Goal: Task Accomplishment & Management: Manage account settings

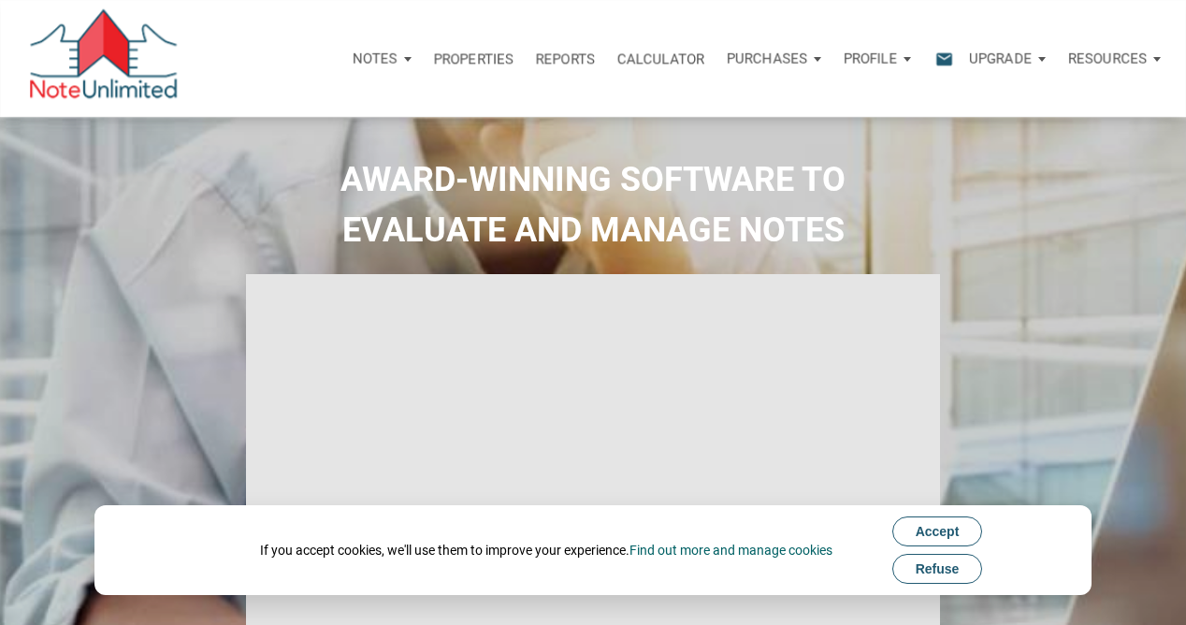
select select
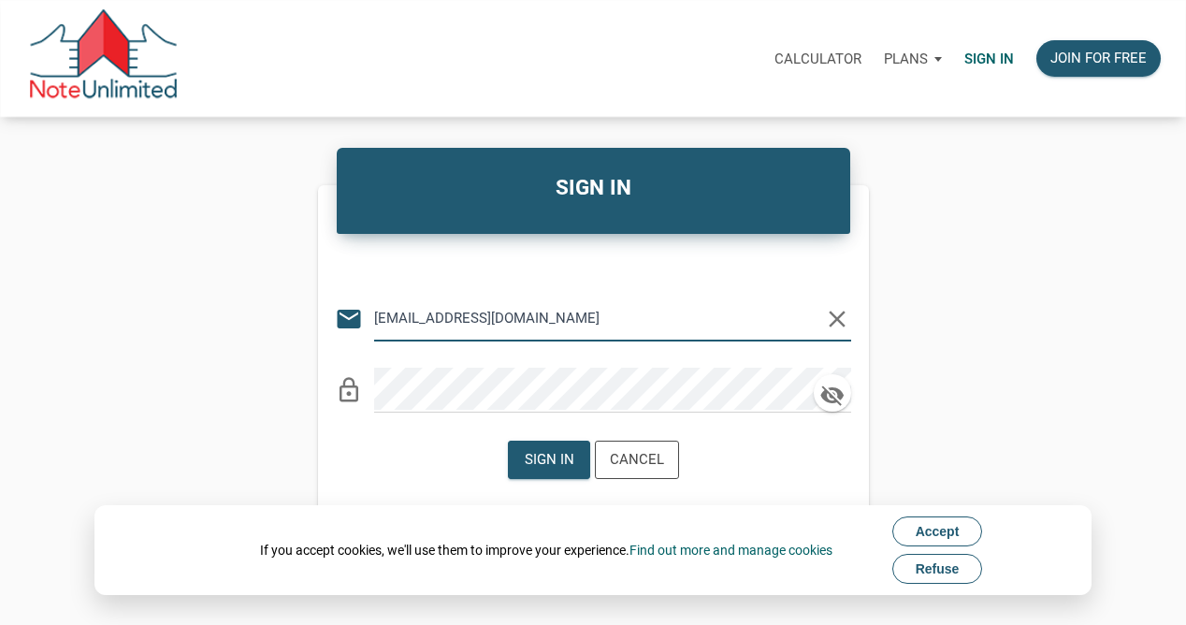
type input "[EMAIL_ADDRESS][DOMAIN_NAME]"
click at [936, 568] on span "Refuse" at bounding box center [938, 568] width 44 height 15
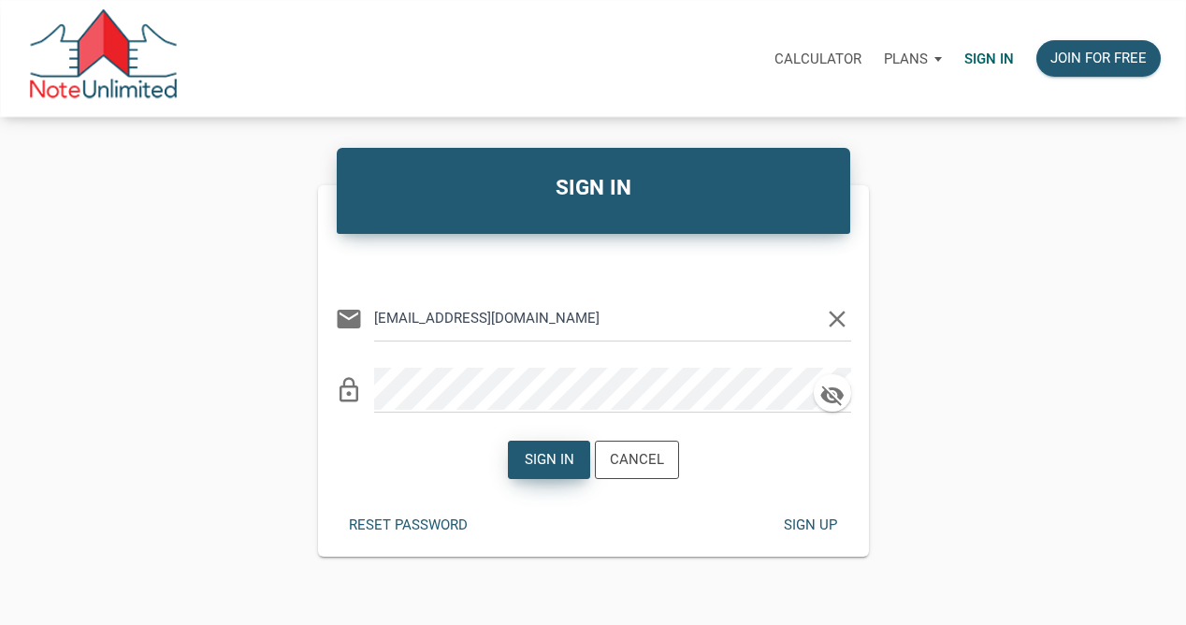
click at [548, 456] on div "Sign in" at bounding box center [549, 460] width 50 height 22
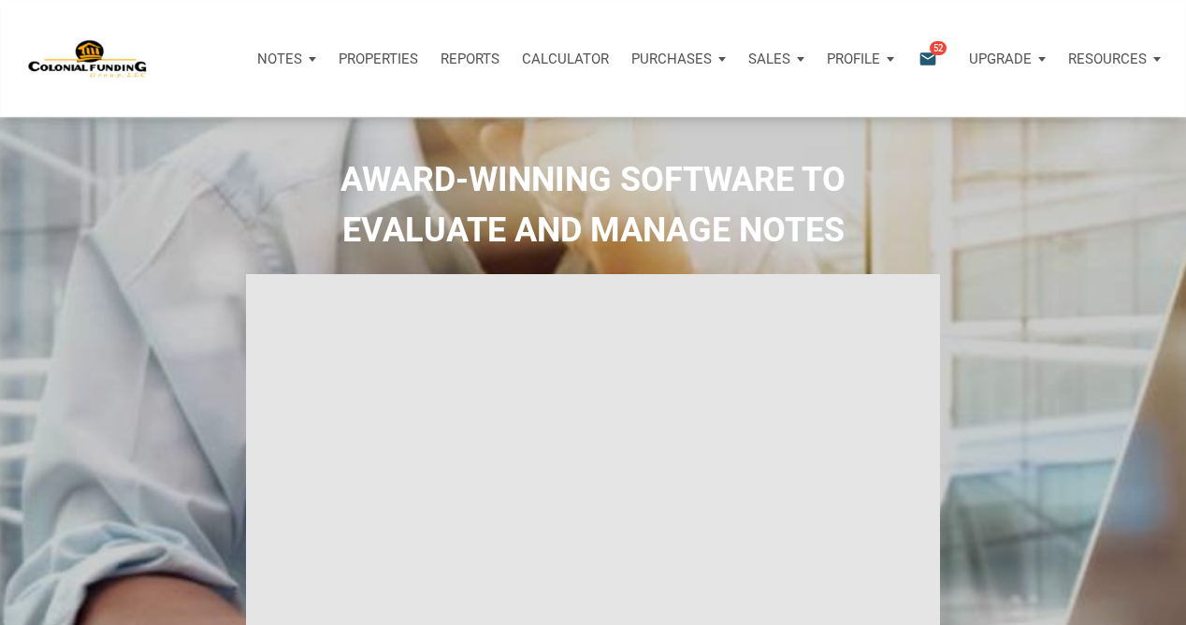
type input "Introduction to new features"
select select
click at [934, 49] on span "52" at bounding box center [938, 47] width 17 height 15
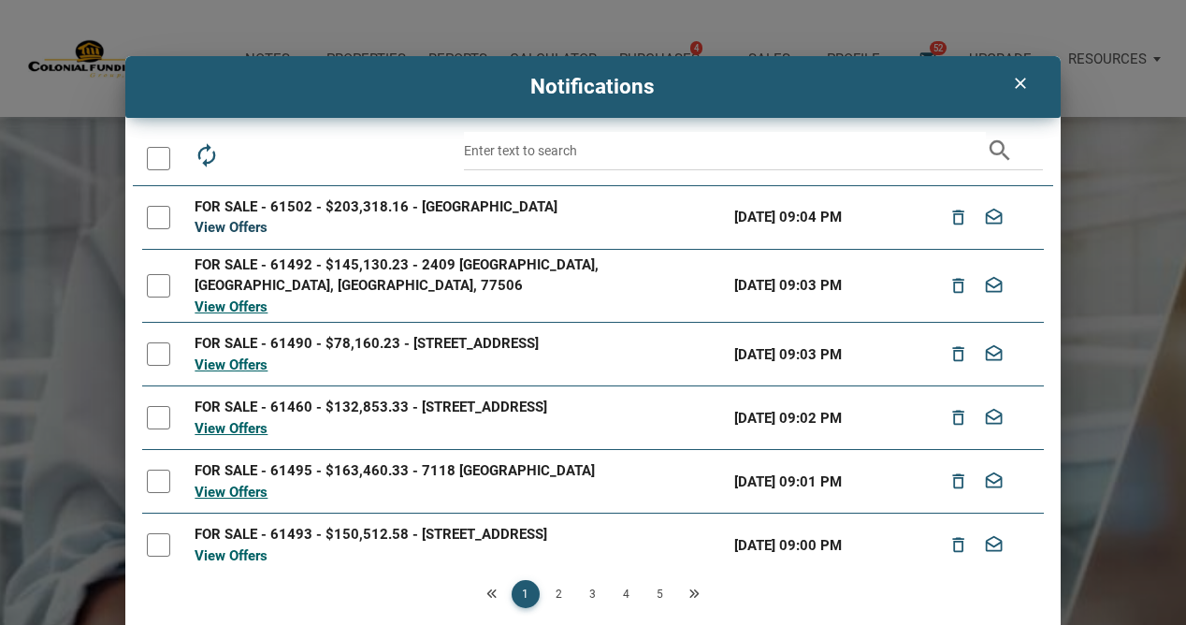
click at [228, 227] on link "View Offers" at bounding box center [231, 227] width 73 height 17
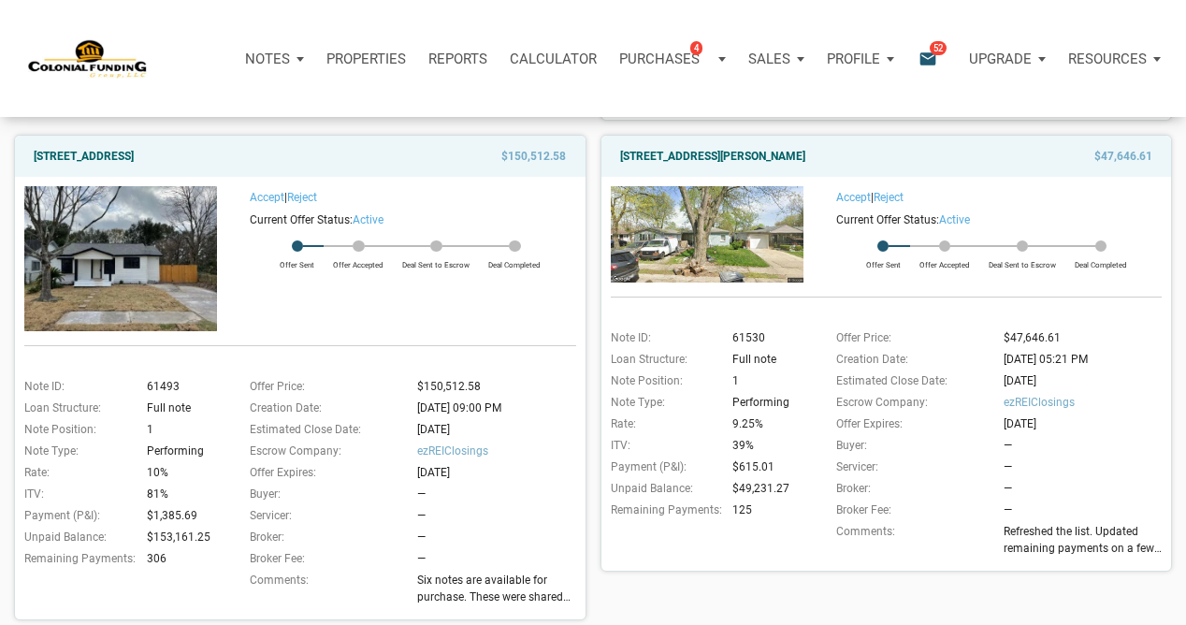
scroll to position [683, 0]
click at [120, 246] on img at bounding box center [120, 257] width 193 height 145
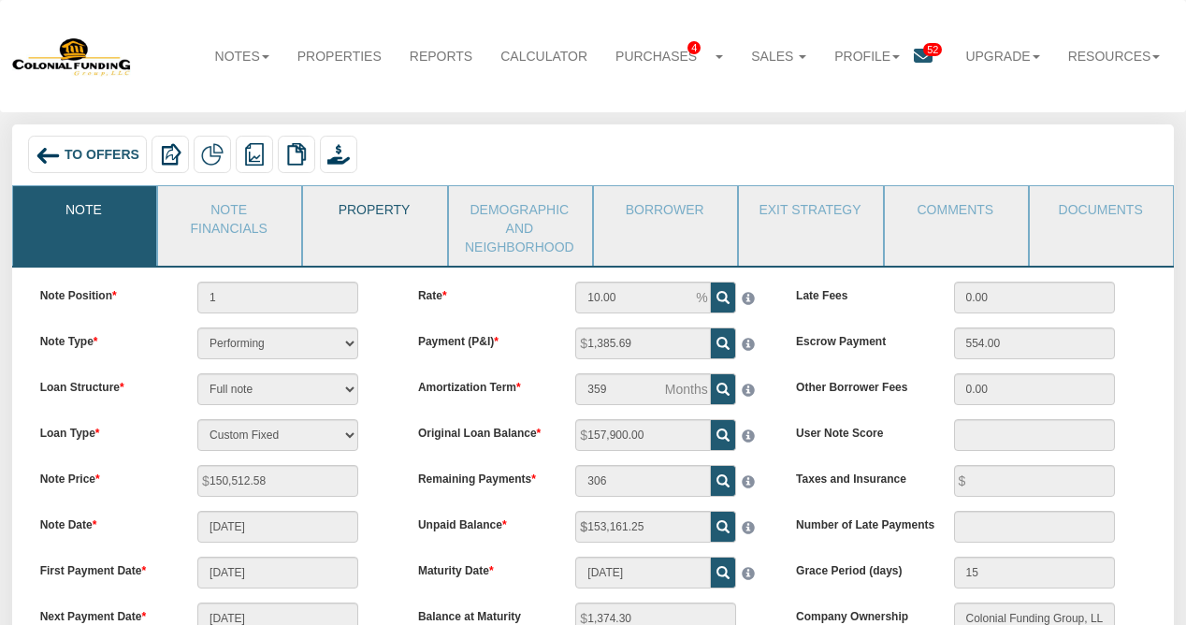
click at [384, 210] on link "Property" at bounding box center [373, 209] width 141 height 47
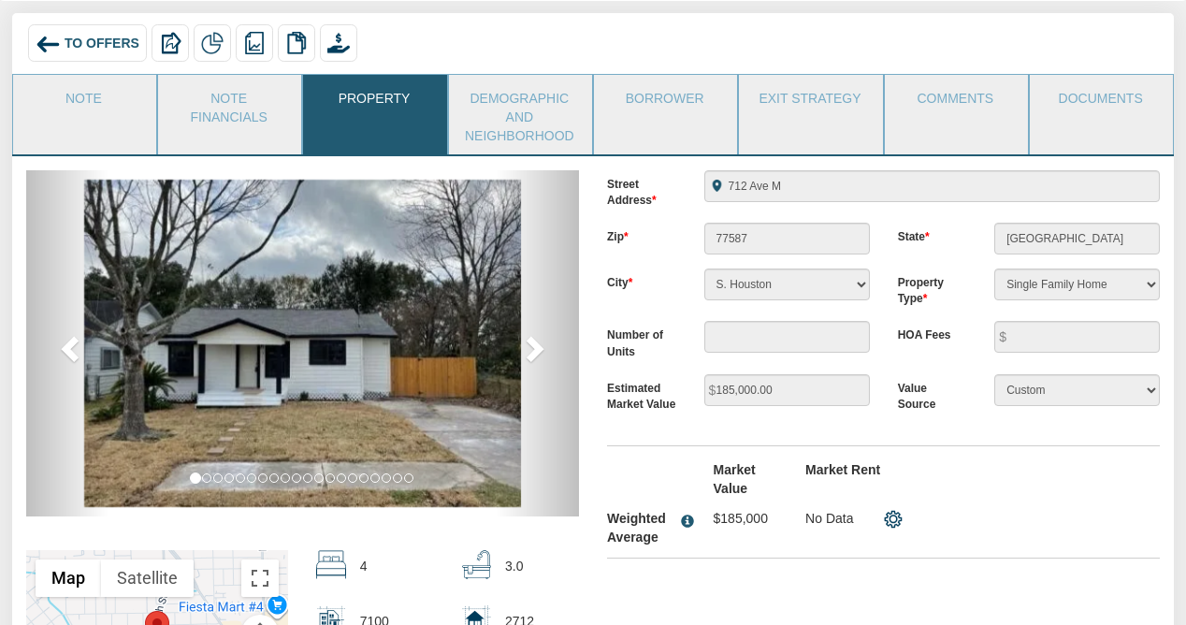
scroll to position [112, 0]
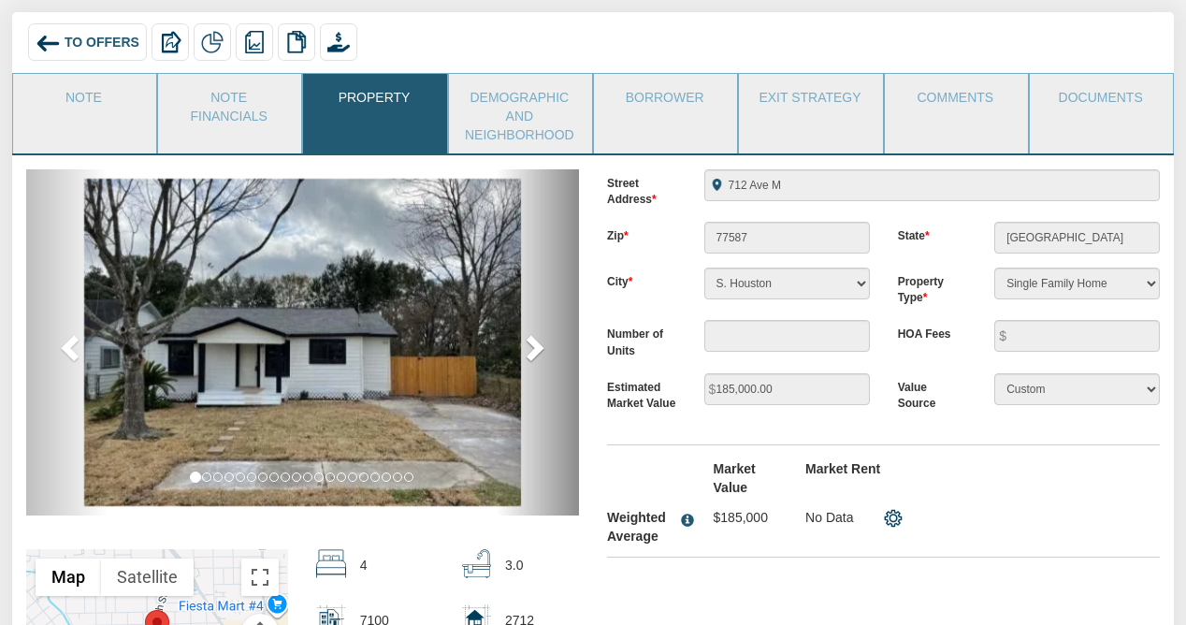
click at [534, 341] on span at bounding box center [533, 347] width 28 height 28
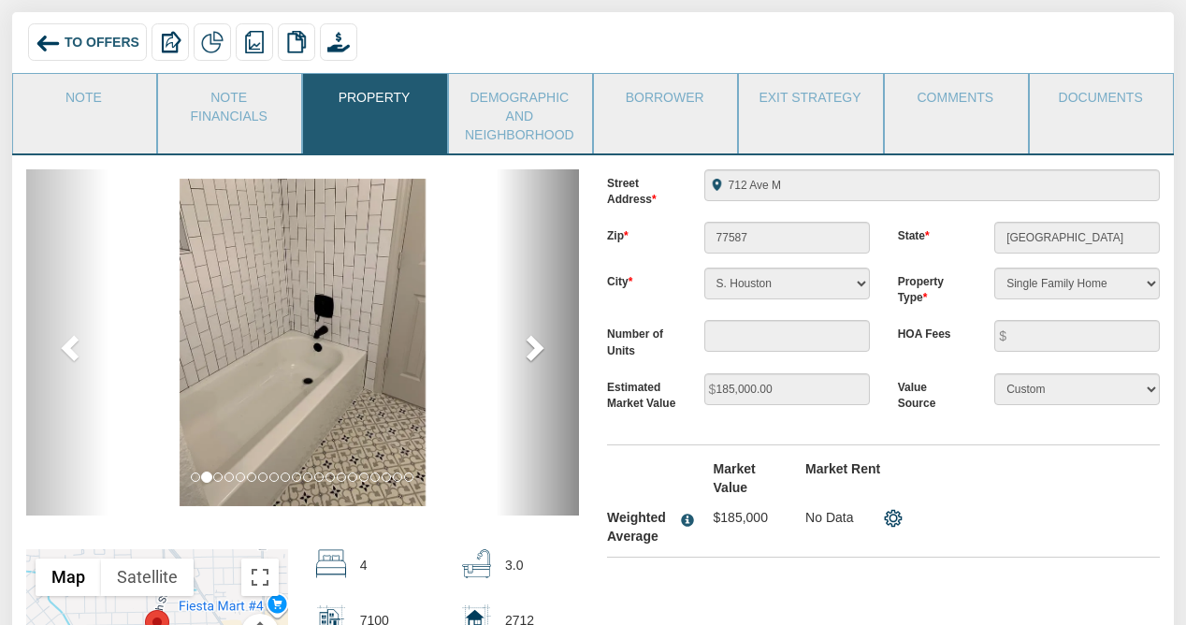
click at [534, 342] on span at bounding box center [533, 347] width 28 height 28
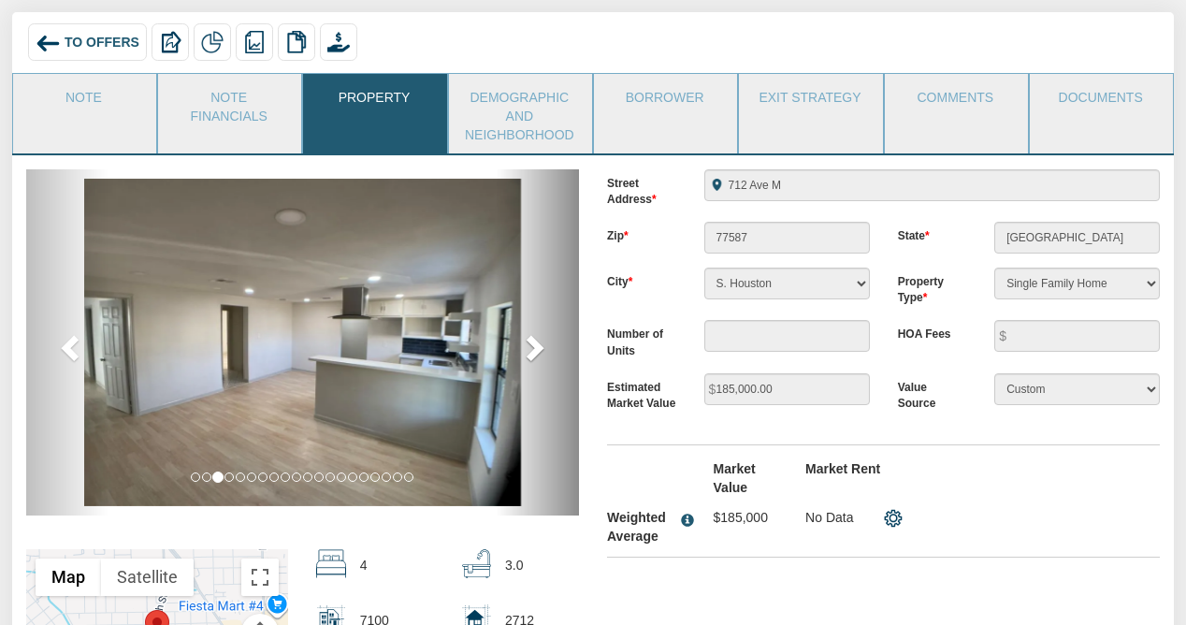
click at [535, 345] on span at bounding box center [533, 347] width 28 height 28
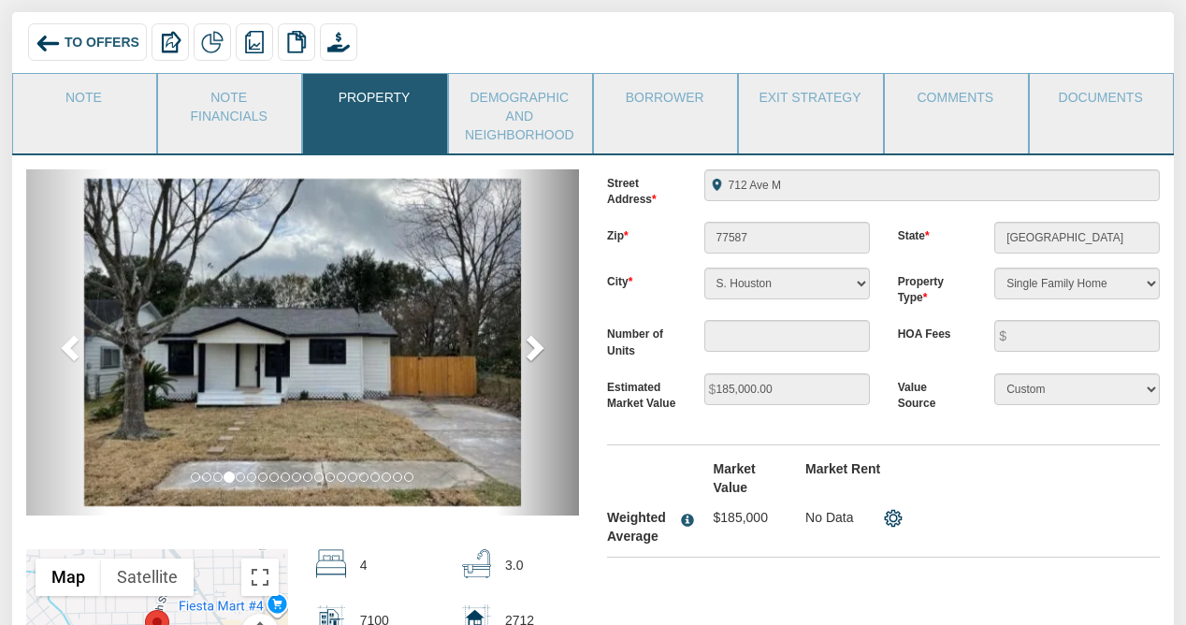
click at [535, 345] on span at bounding box center [533, 347] width 28 height 28
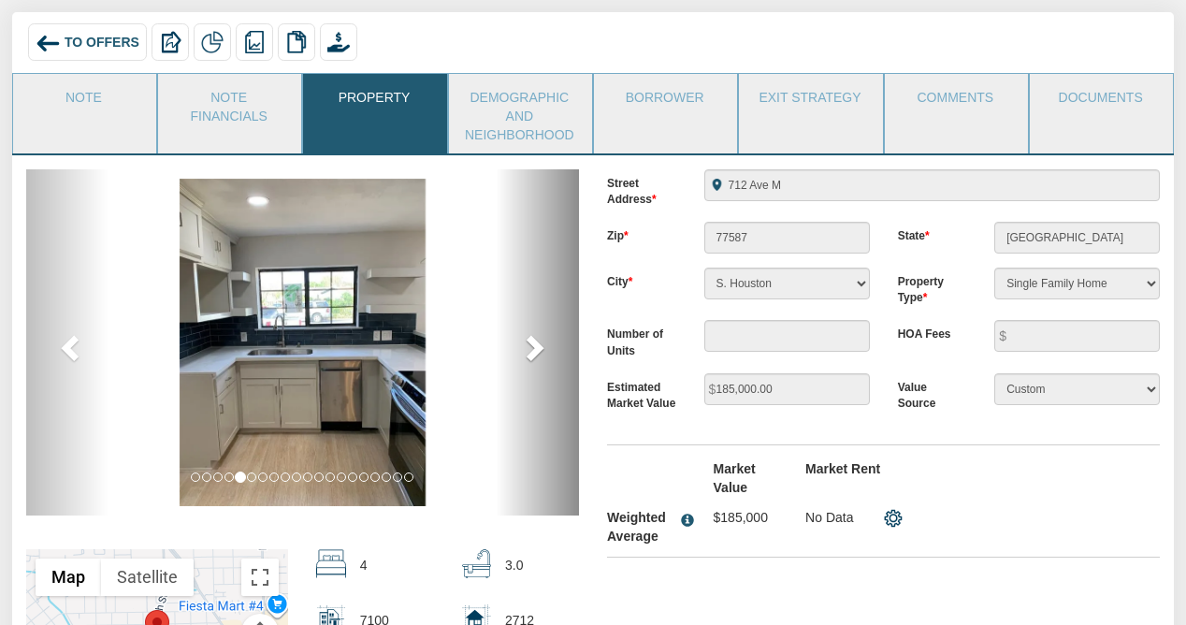
click at [535, 345] on span at bounding box center [533, 347] width 28 height 28
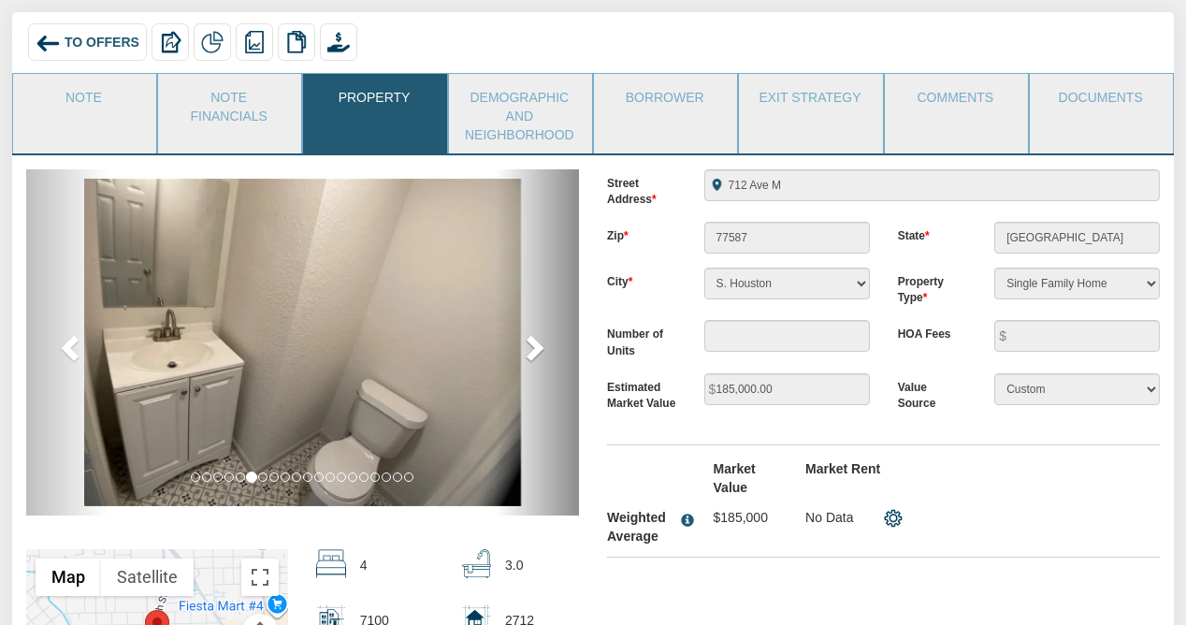
click at [535, 345] on span at bounding box center [533, 347] width 28 height 28
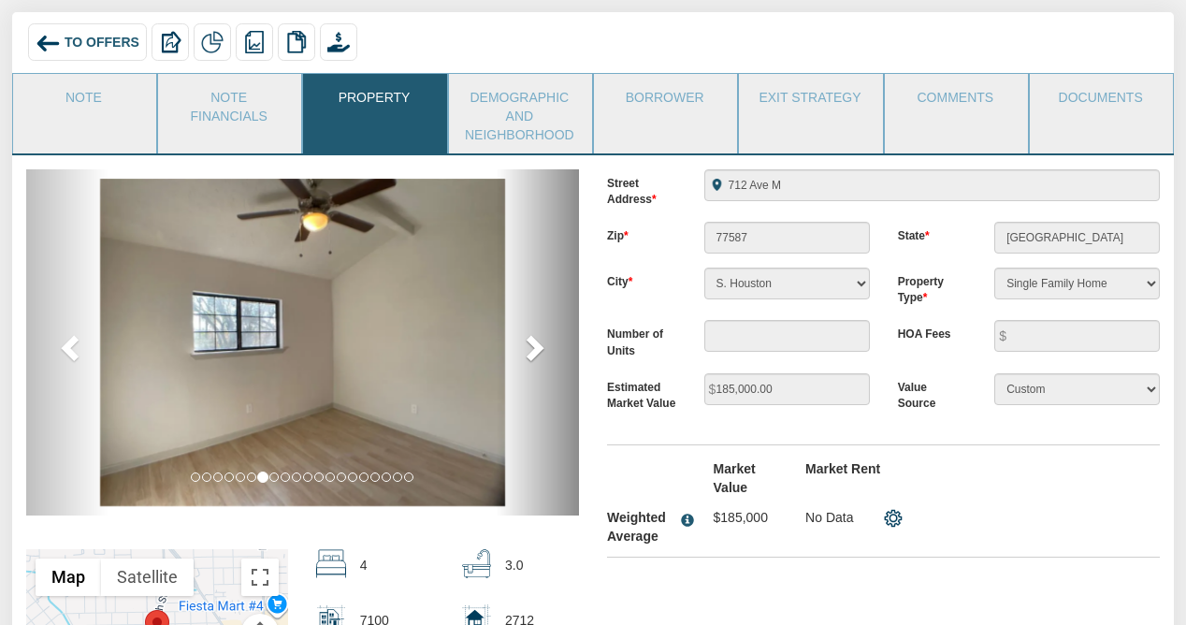
click at [535, 345] on span at bounding box center [533, 347] width 28 height 28
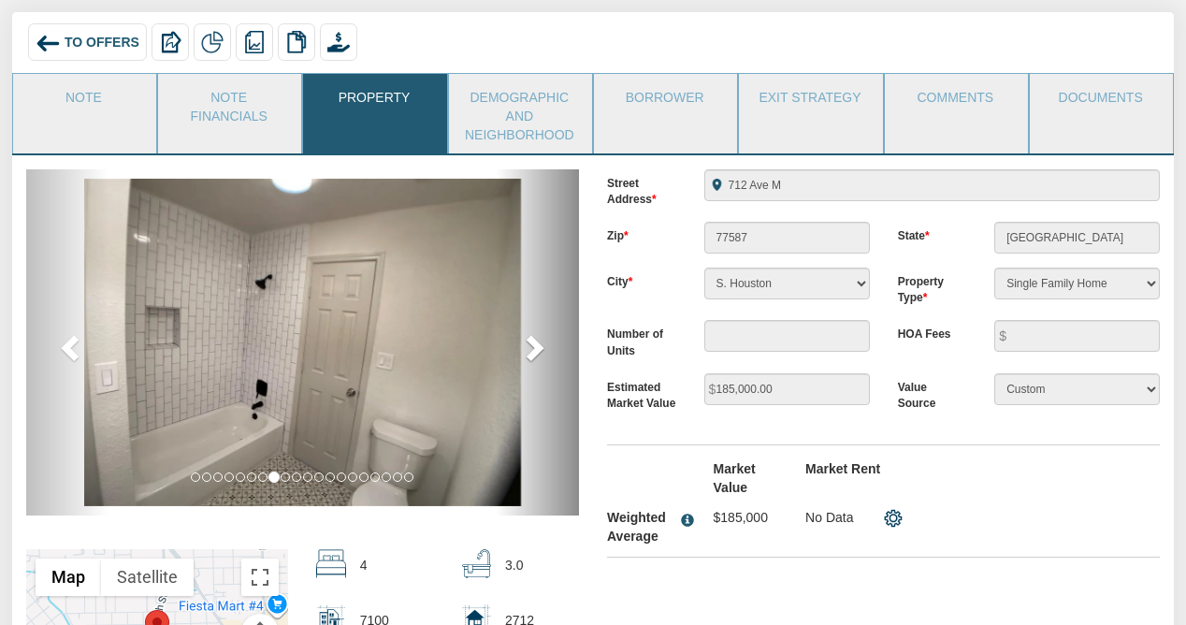
click at [535, 345] on span at bounding box center [533, 347] width 28 height 28
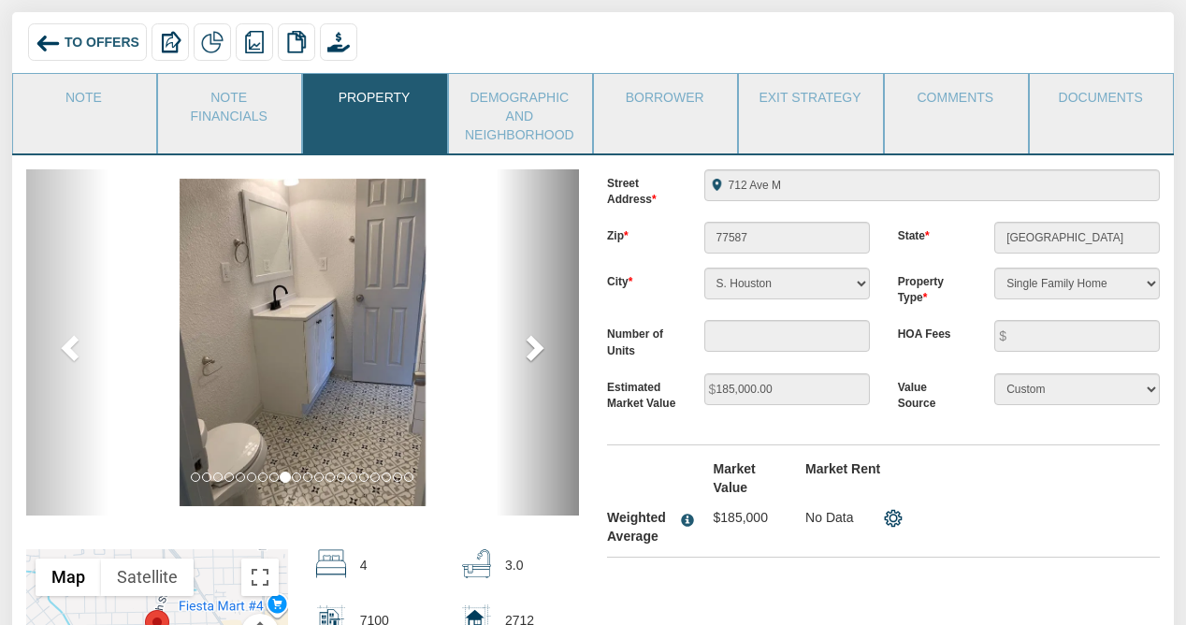
click at [535, 345] on span at bounding box center [533, 347] width 28 height 28
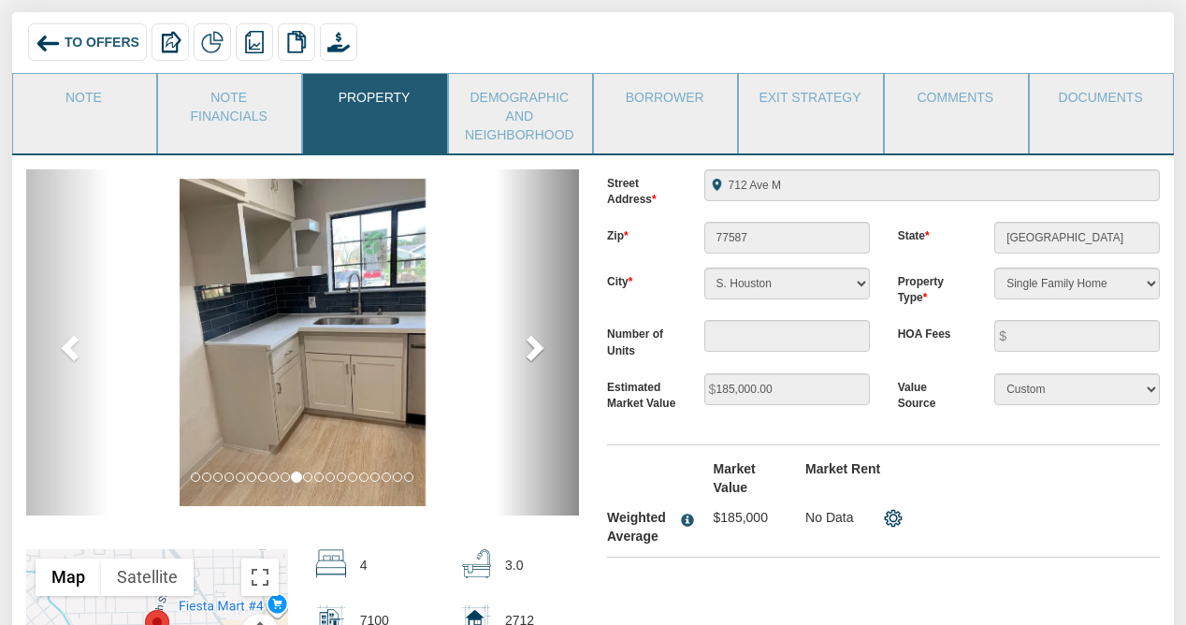
click at [535, 345] on span at bounding box center [533, 347] width 28 height 28
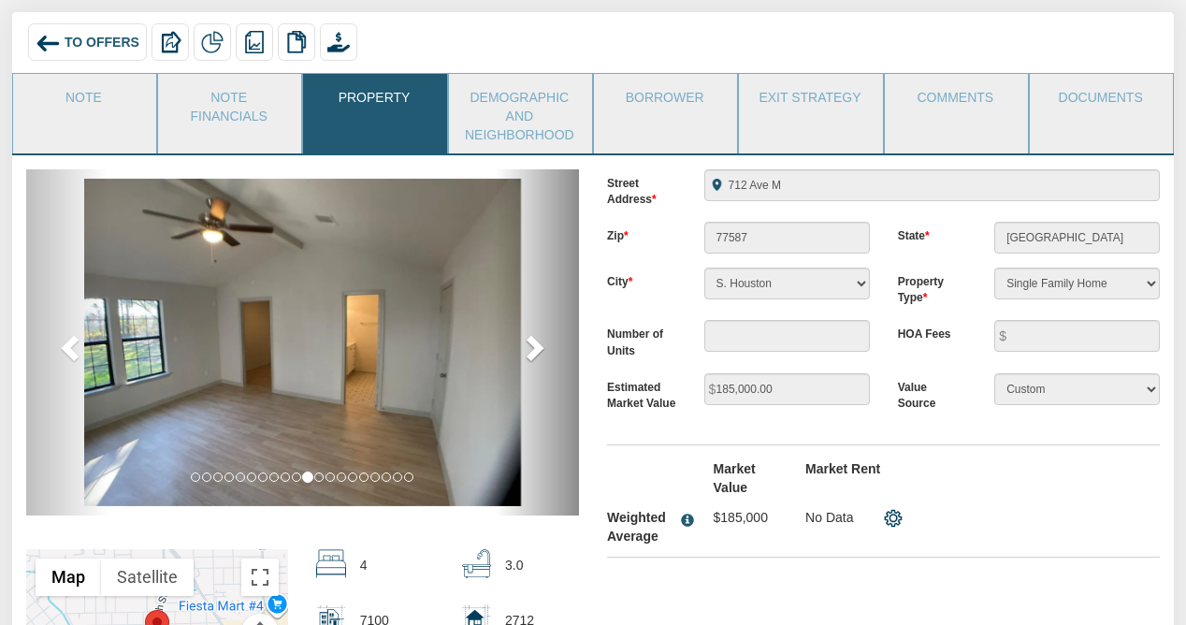
click at [535, 345] on span at bounding box center [533, 347] width 28 height 28
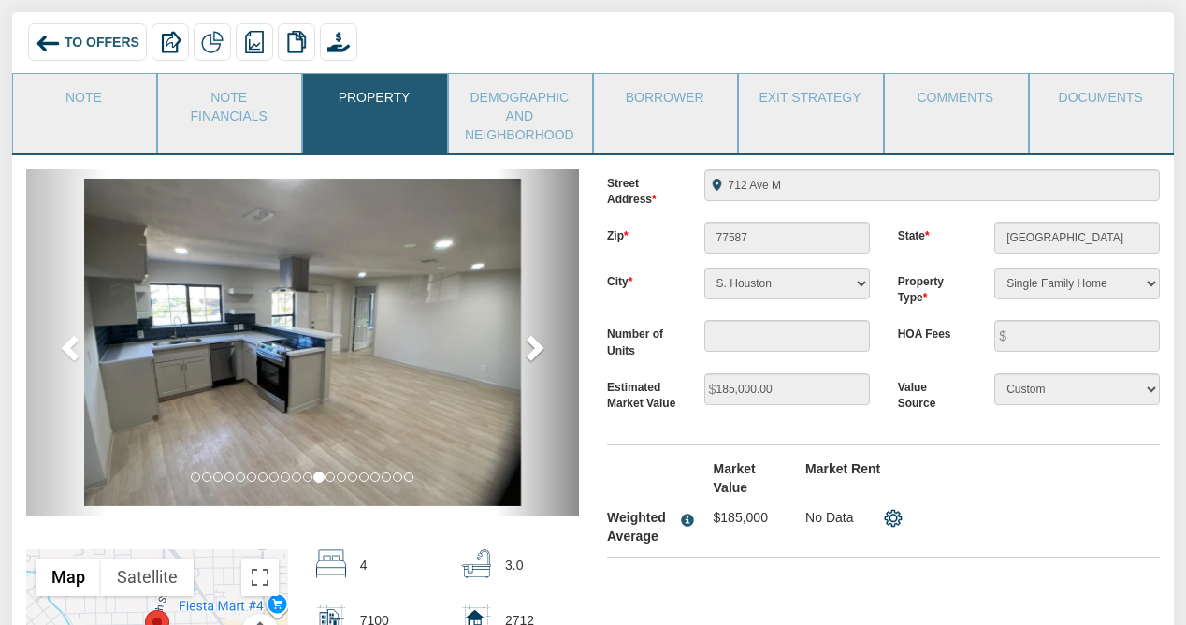
click at [535, 345] on span at bounding box center [533, 347] width 28 height 28
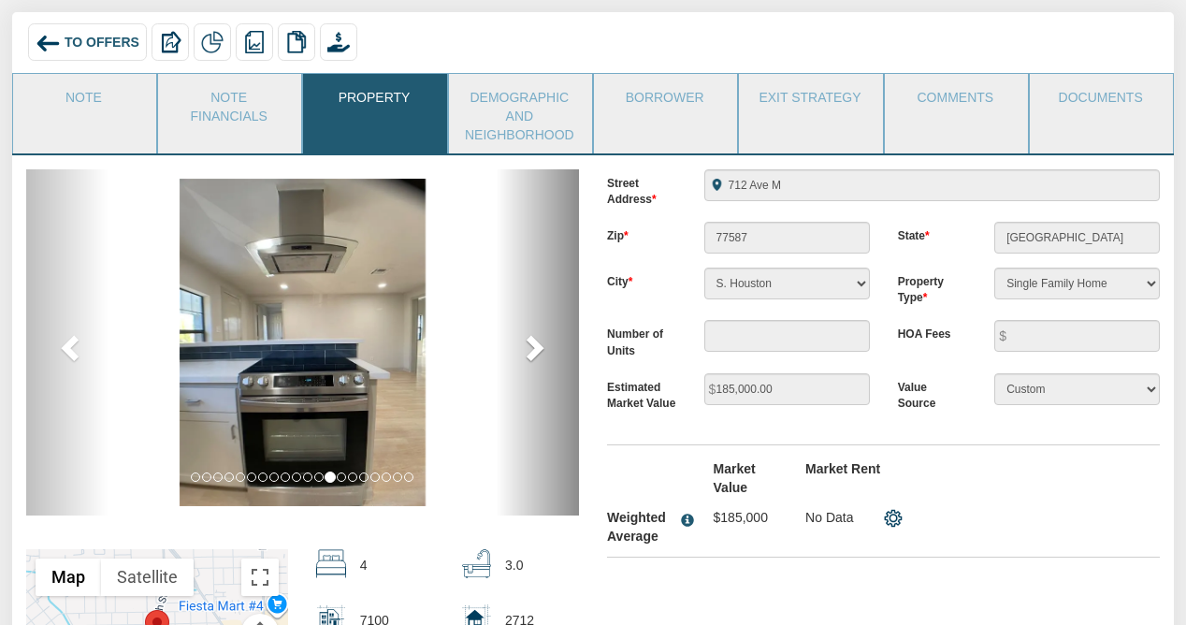
click at [535, 345] on span at bounding box center [533, 347] width 28 height 28
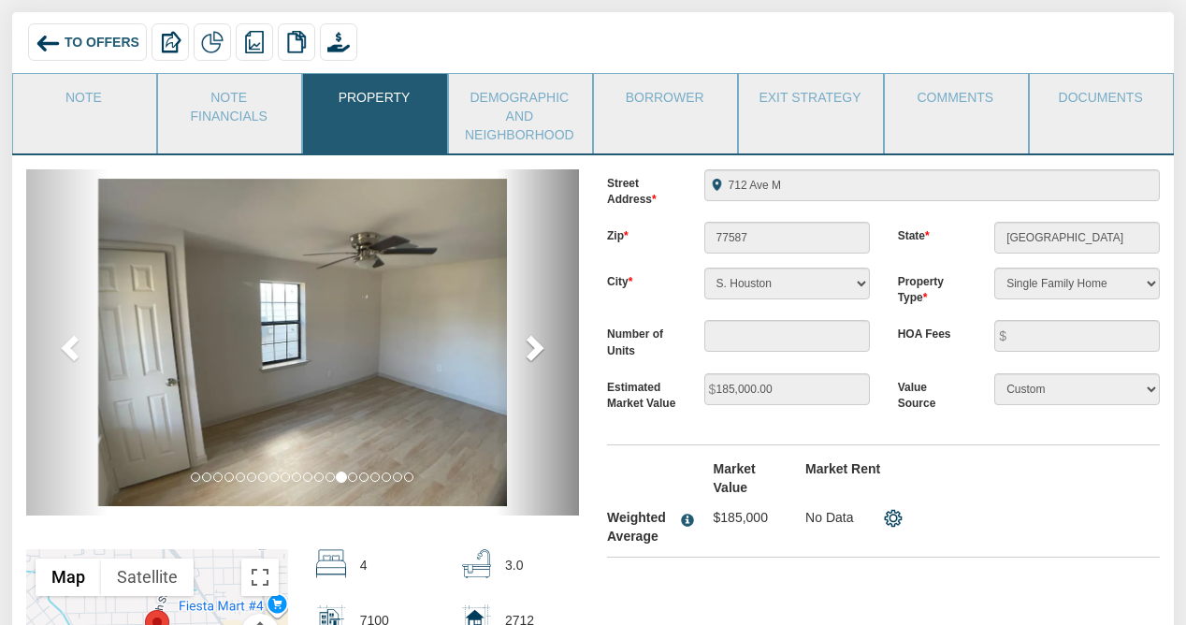
click at [535, 345] on span at bounding box center [533, 347] width 28 height 28
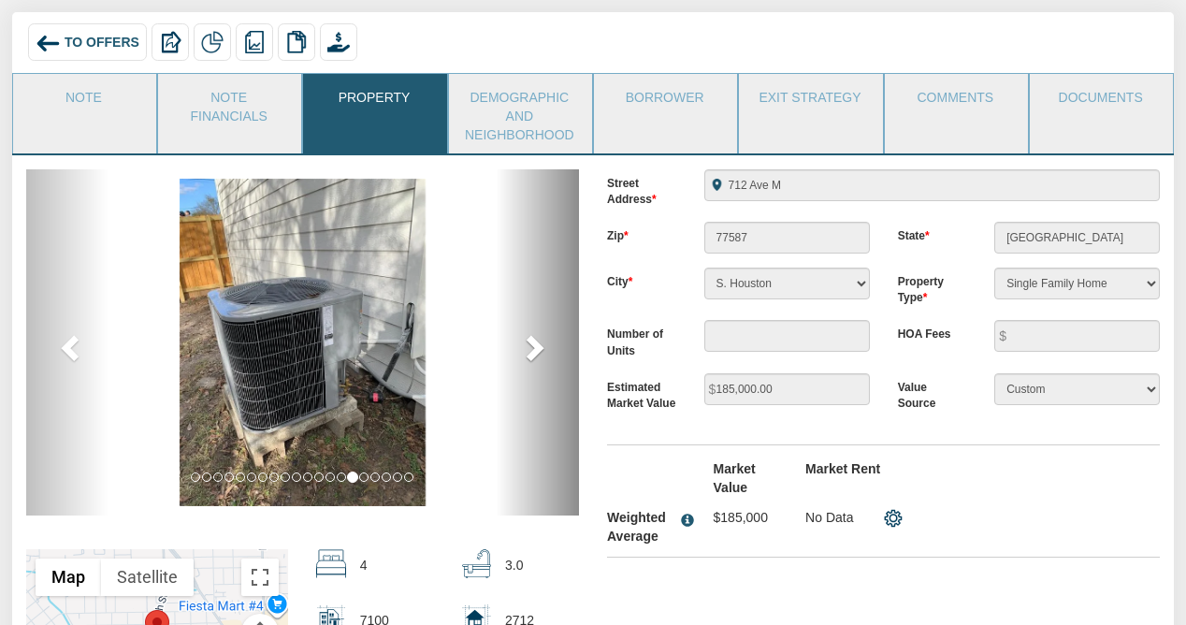
click at [535, 345] on span at bounding box center [533, 347] width 28 height 28
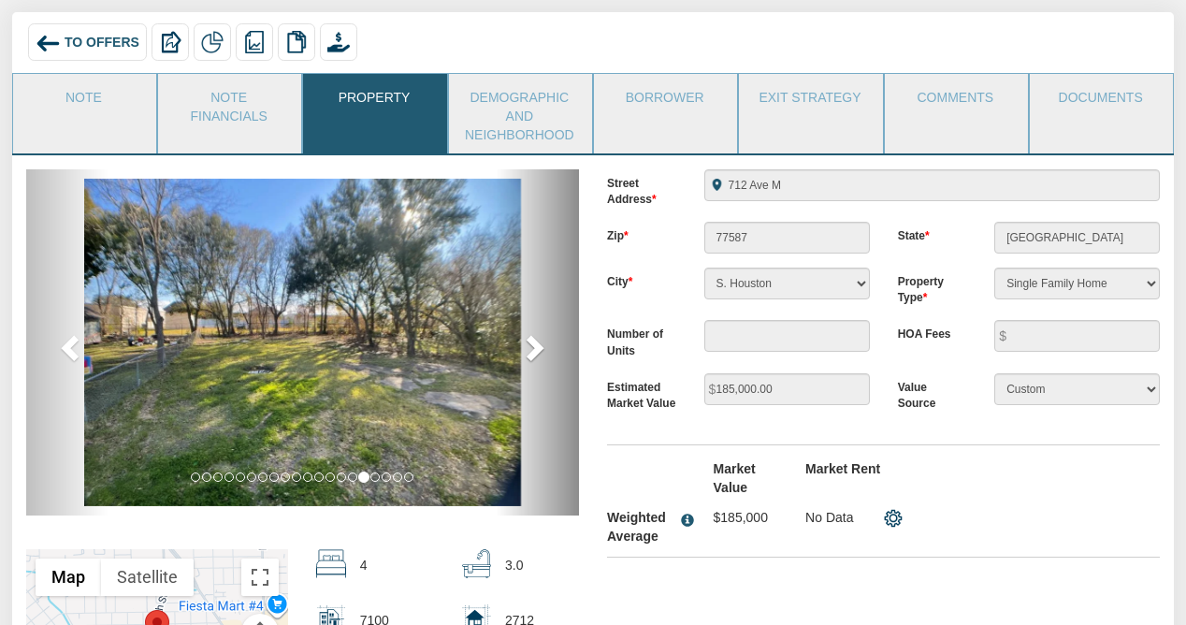
click at [535, 345] on span at bounding box center [533, 347] width 28 height 28
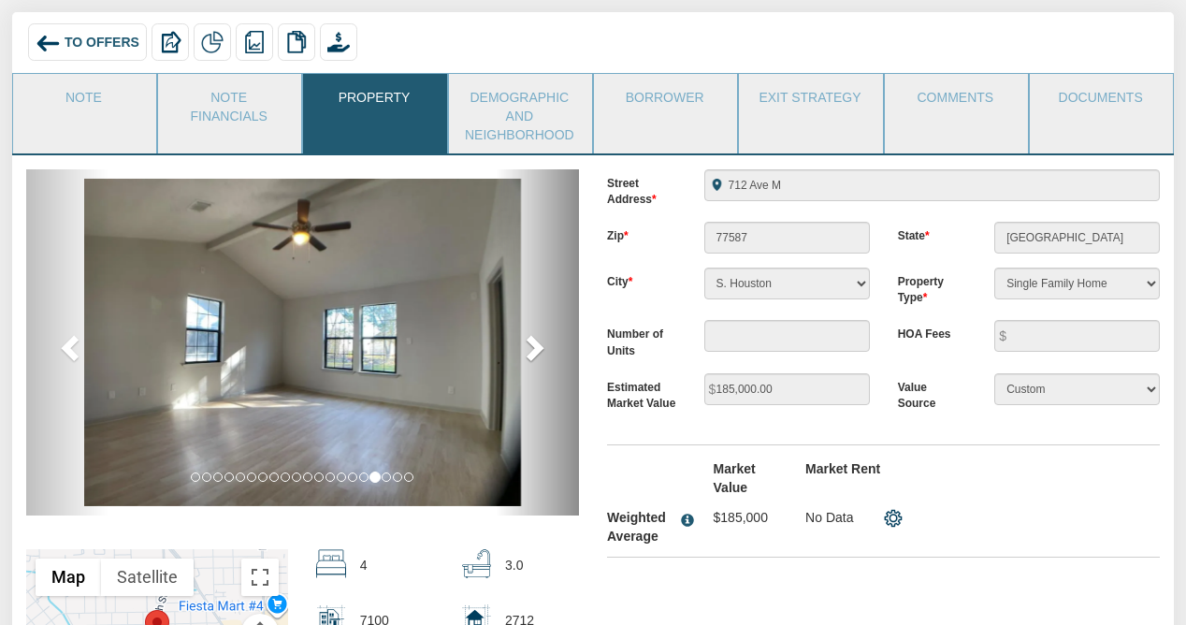
click at [535, 345] on span at bounding box center [533, 347] width 28 height 28
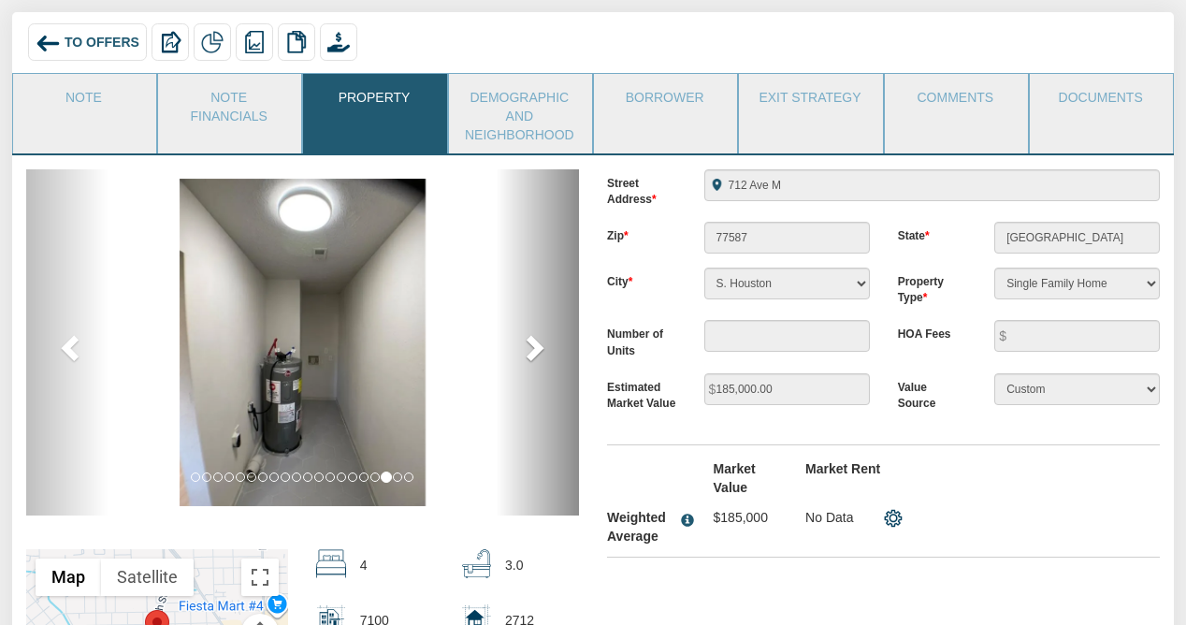
click at [535, 345] on span at bounding box center [533, 347] width 28 height 28
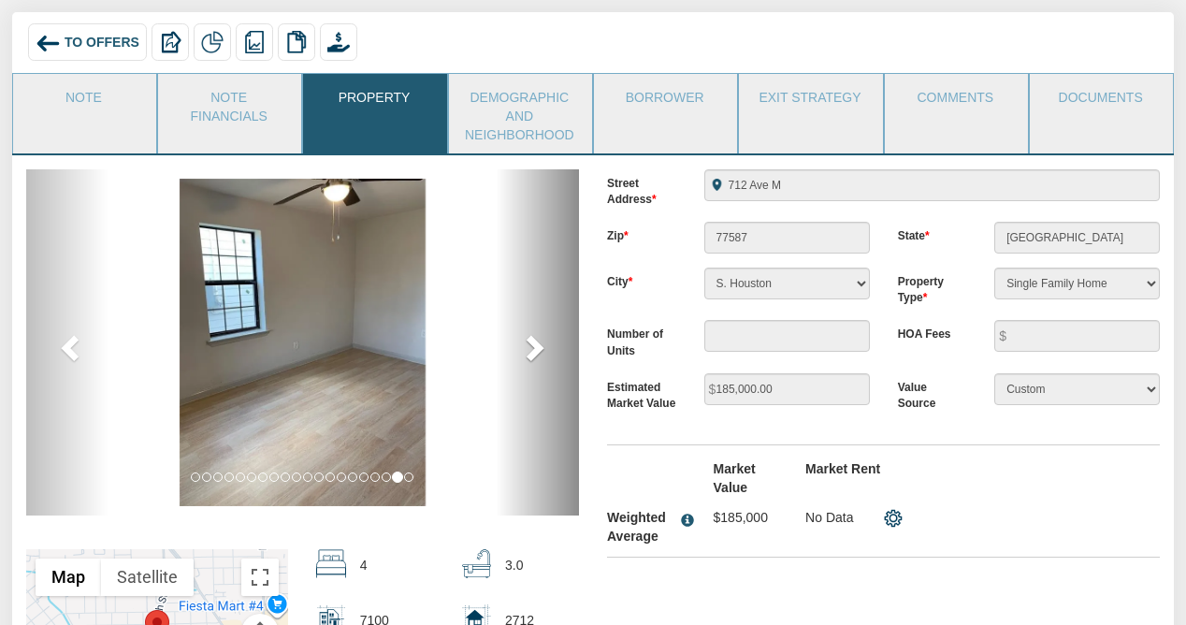
click at [535, 345] on span at bounding box center [533, 347] width 28 height 28
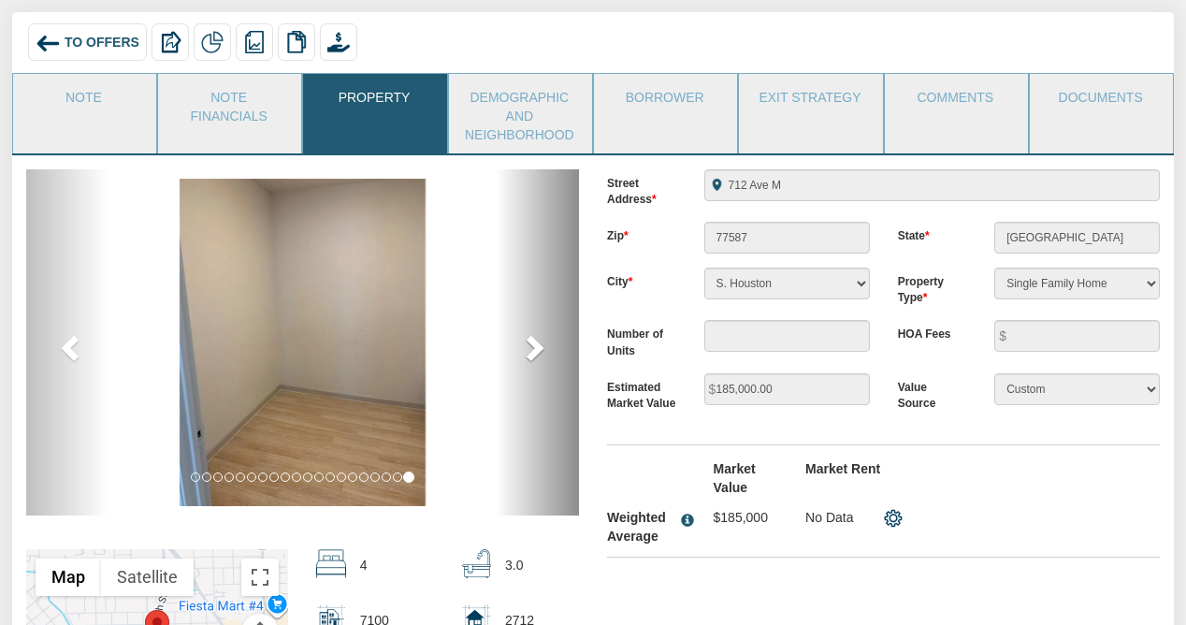
click at [535, 345] on span at bounding box center [533, 347] width 28 height 28
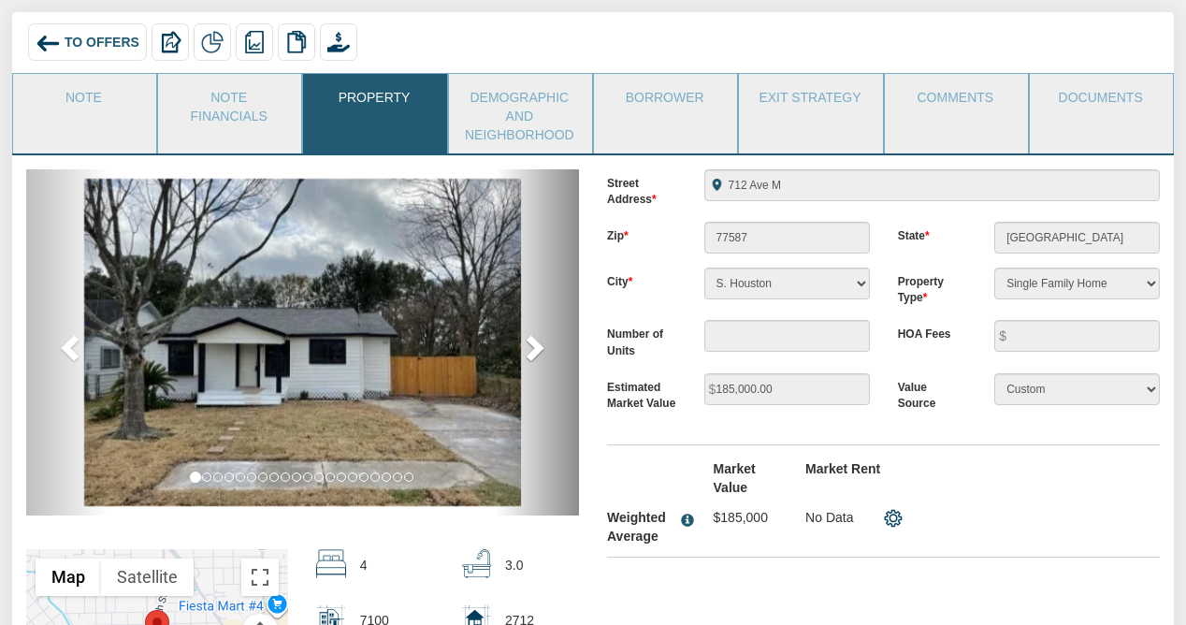
click at [535, 345] on span at bounding box center [533, 347] width 28 height 28
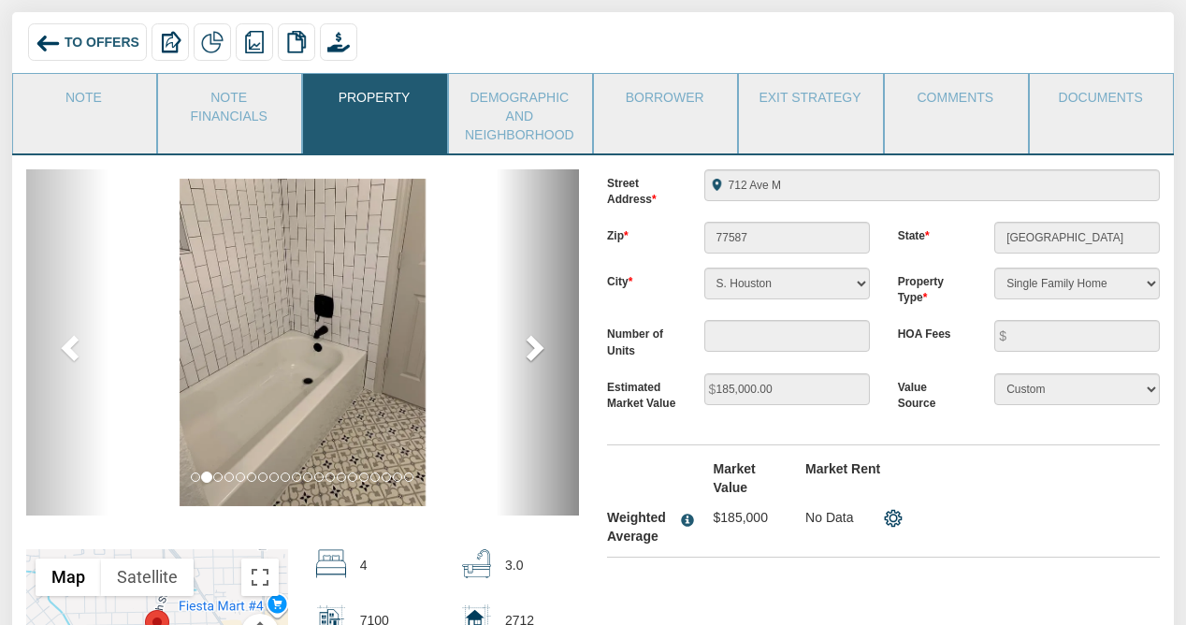
click at [535, 345] on span at bounding box center [533, 347] width 28 height 28
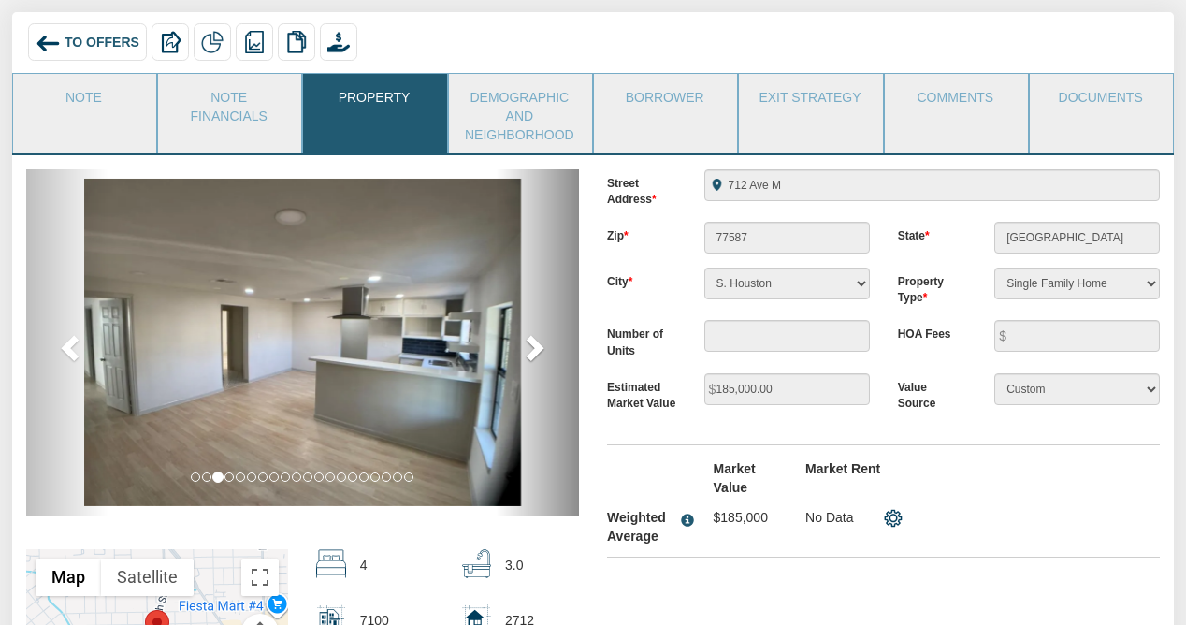
click at [535, 345] on span at bounding box center [533, 347] width 28 height 28
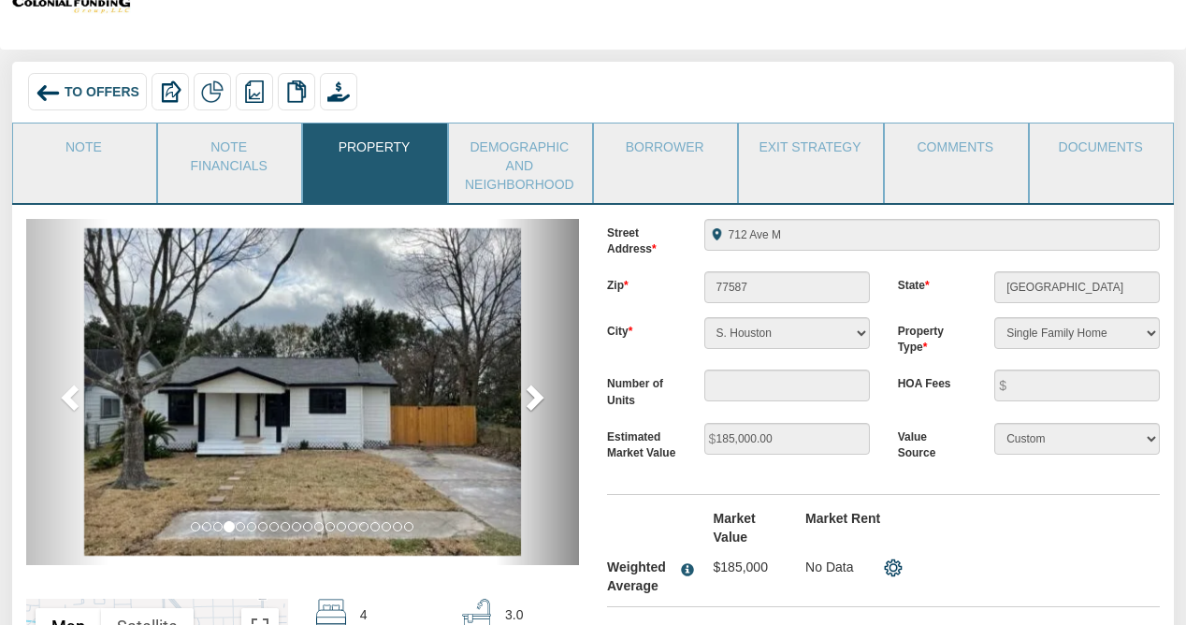
scroll to position [67, 0]
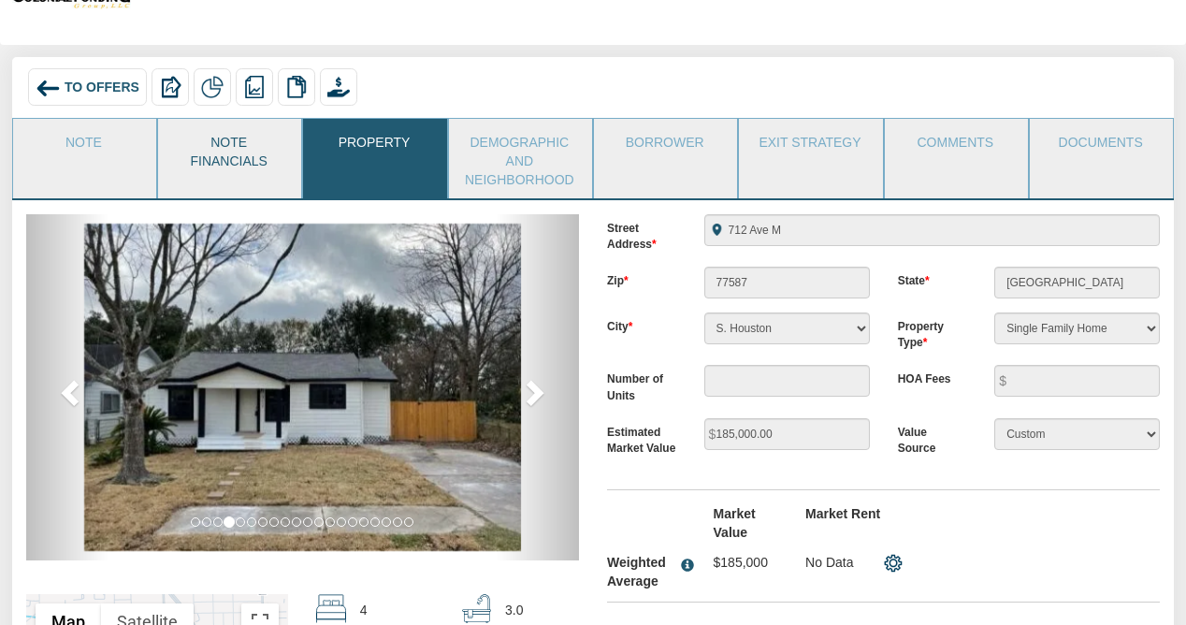
click at [234, 165] on link "Note Financials" at bounding box center [228, 149] width 141 height 61
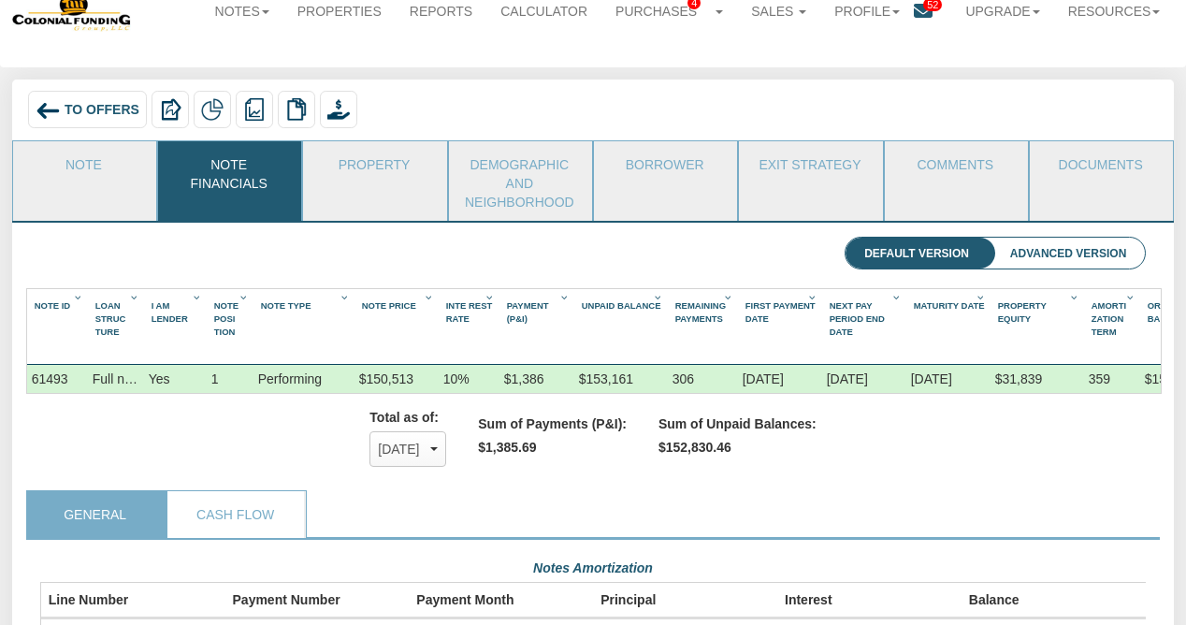
scroll to position [0, 0]
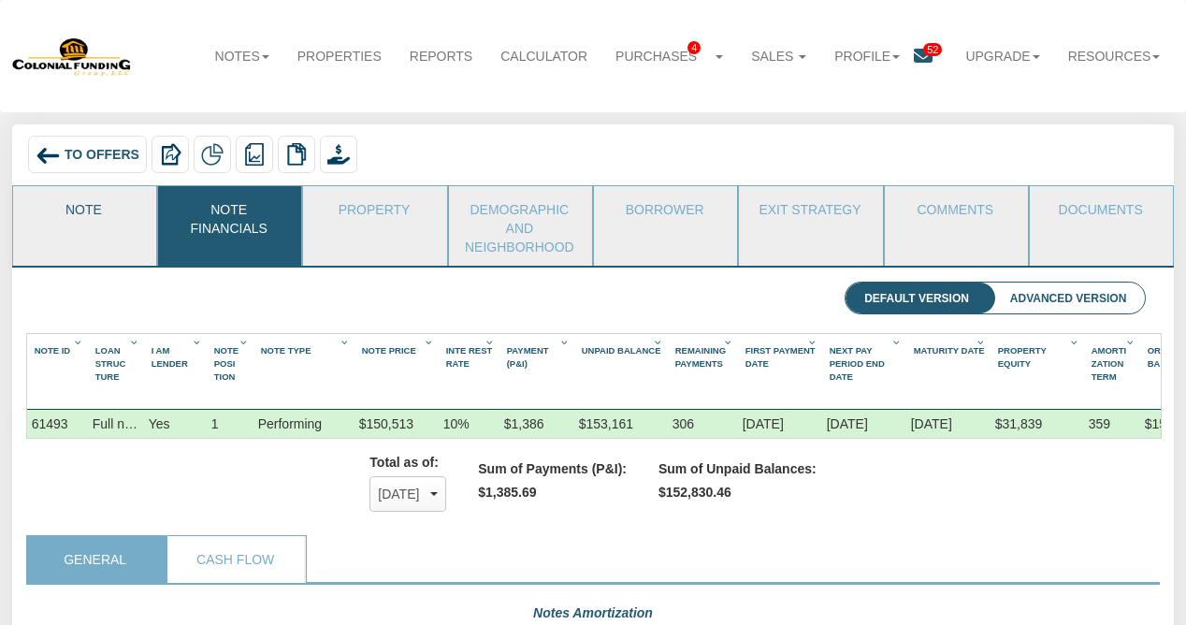
click at [91, 223] on link "Note" at bounding box center [83, 209] width 141 height 47
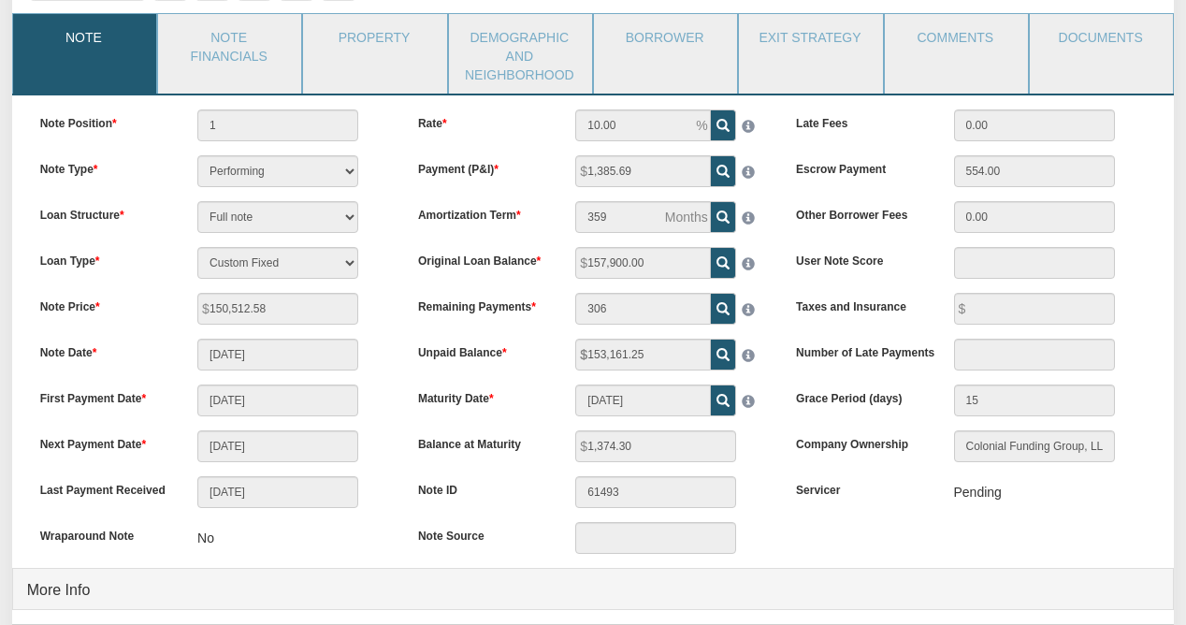
scroll to position [173, 0]
click at [530, 67] on link "Demographic and Neighborhood" at bounding box center [519, 53] width 141 height 80
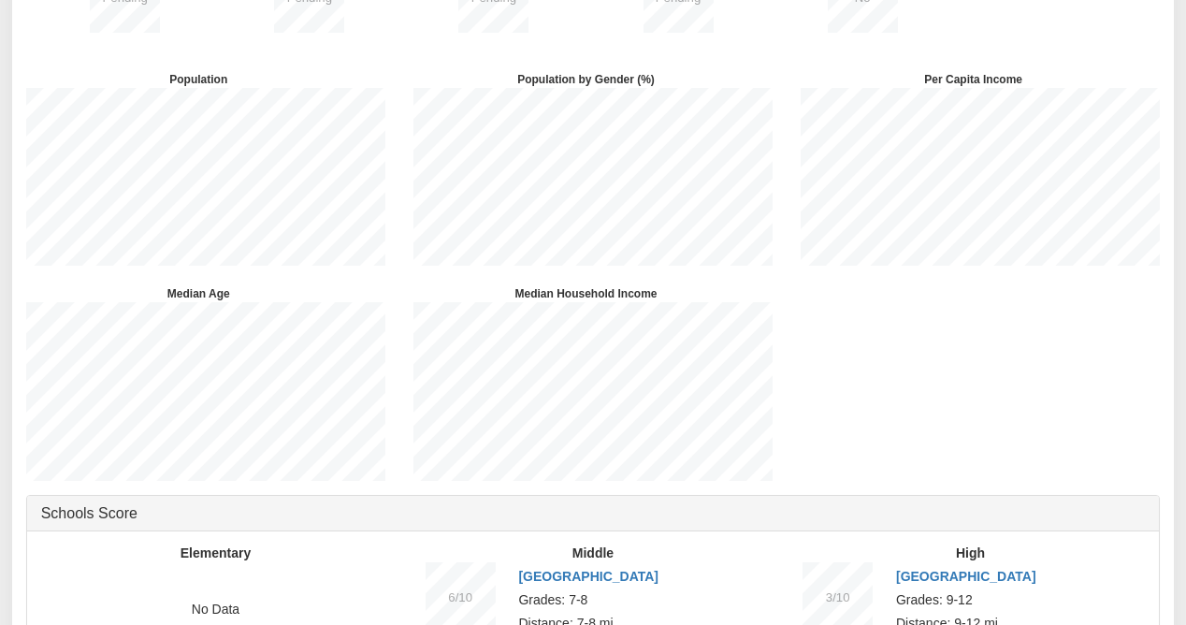
scroll to position [0, 0]
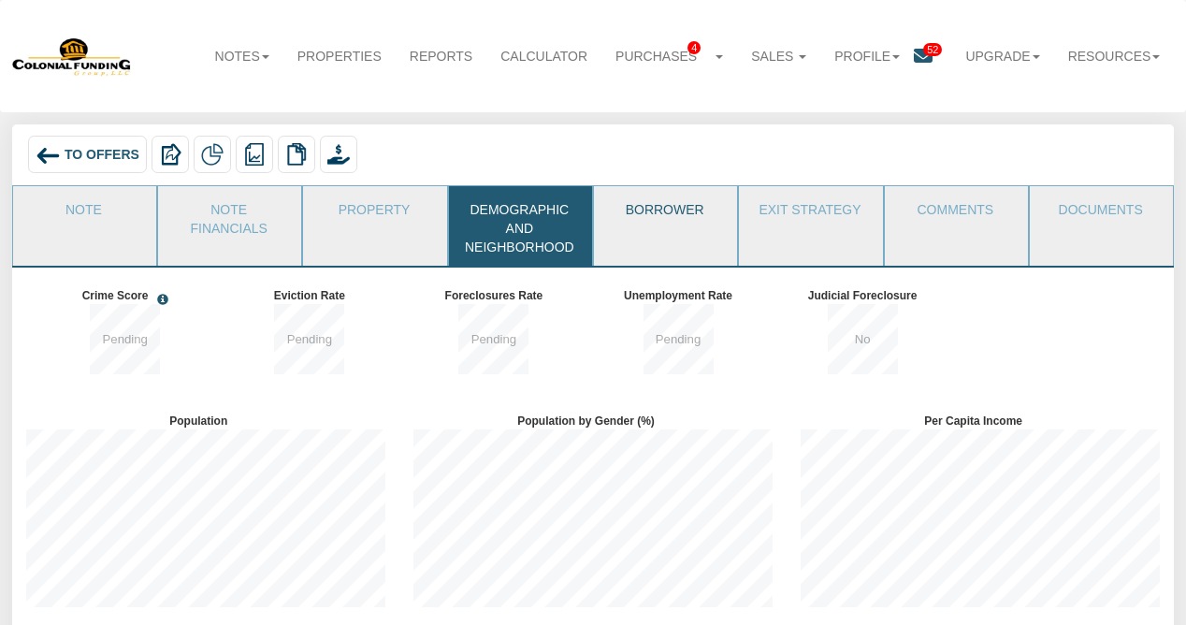
click at [669, 226] on link "Borrower" at bounding box center [664, 209] width 141 height 47
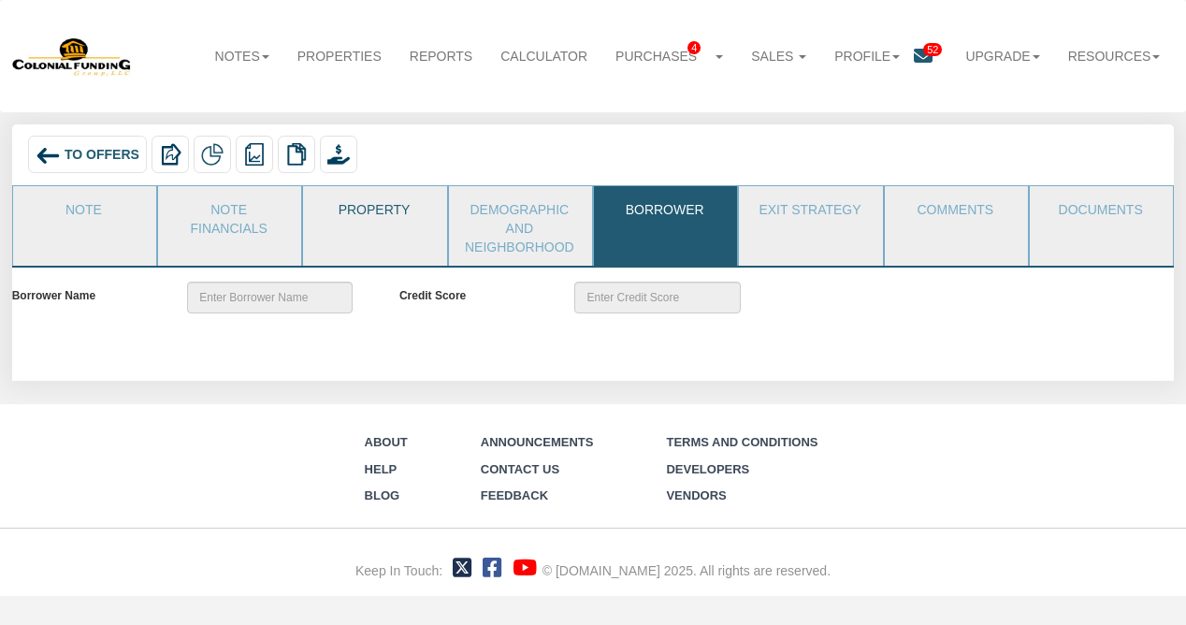
click at [390, 216] on link "Property" at bounding box center [373, 209] width 141 height 47
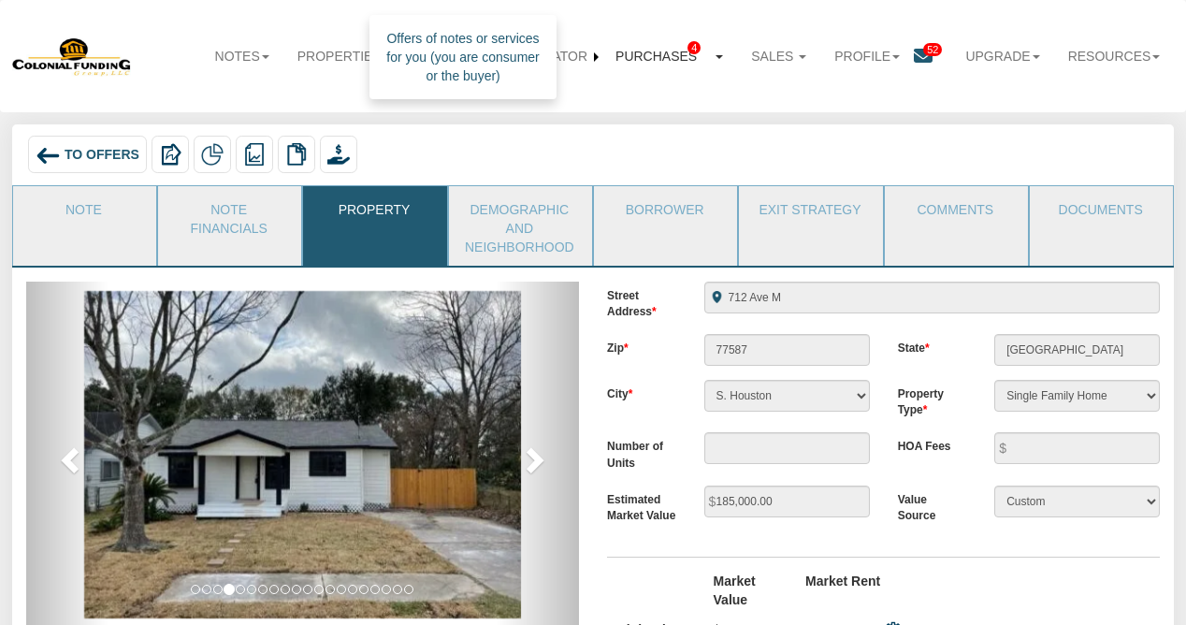
click at [671, 51] on link "Purchases 4" at bounding box center [670, 57] width 136 height 42
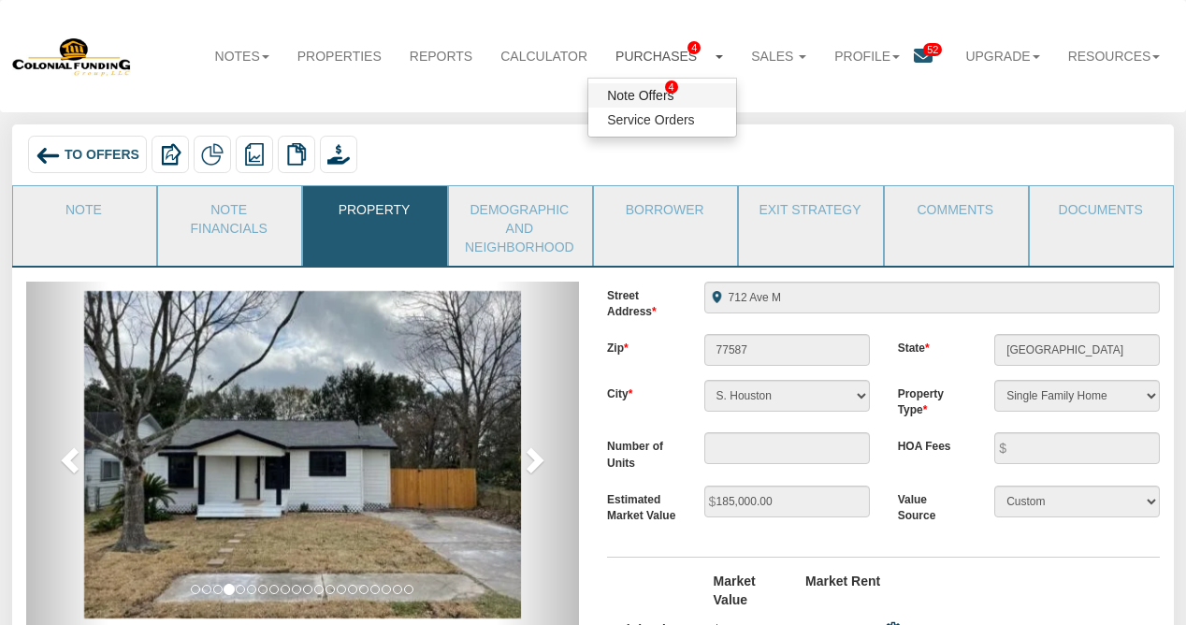
click at [642, 92] on link "Note Offers 4" at bounding box center [662, 95] width 148 height 24
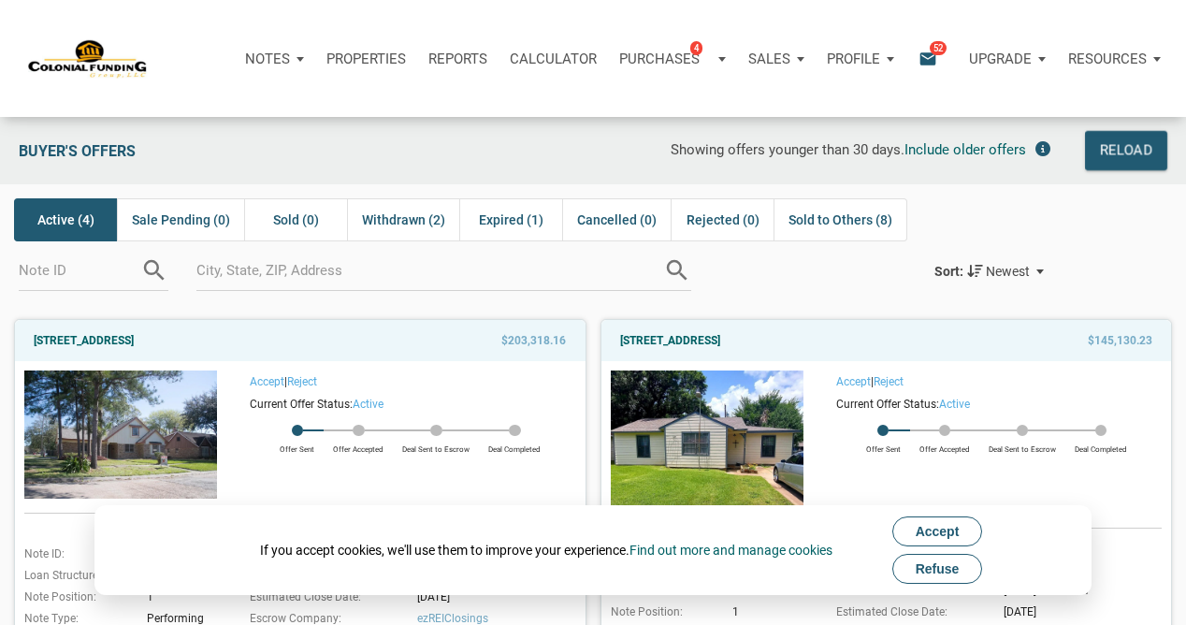
click at [927, 572] on span "Refuse" at bounding box center [938, 568] width 44 height 15
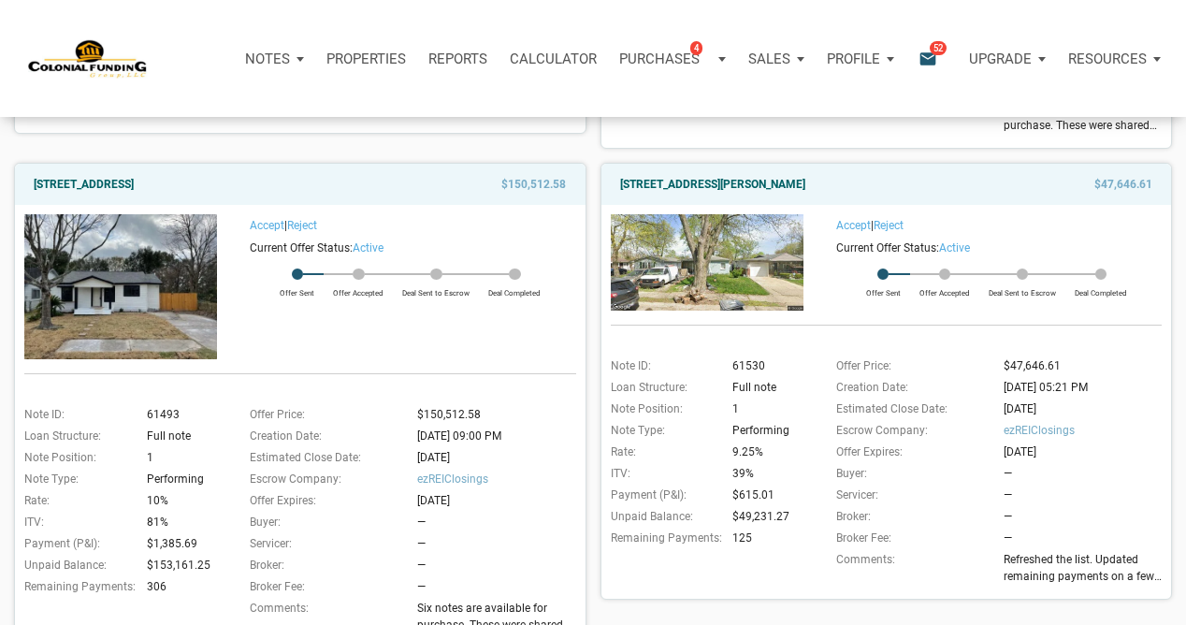
scroll to position [655, 0]
click at [719, 258] on img at bounding box center [707, 261] width 193 height 96
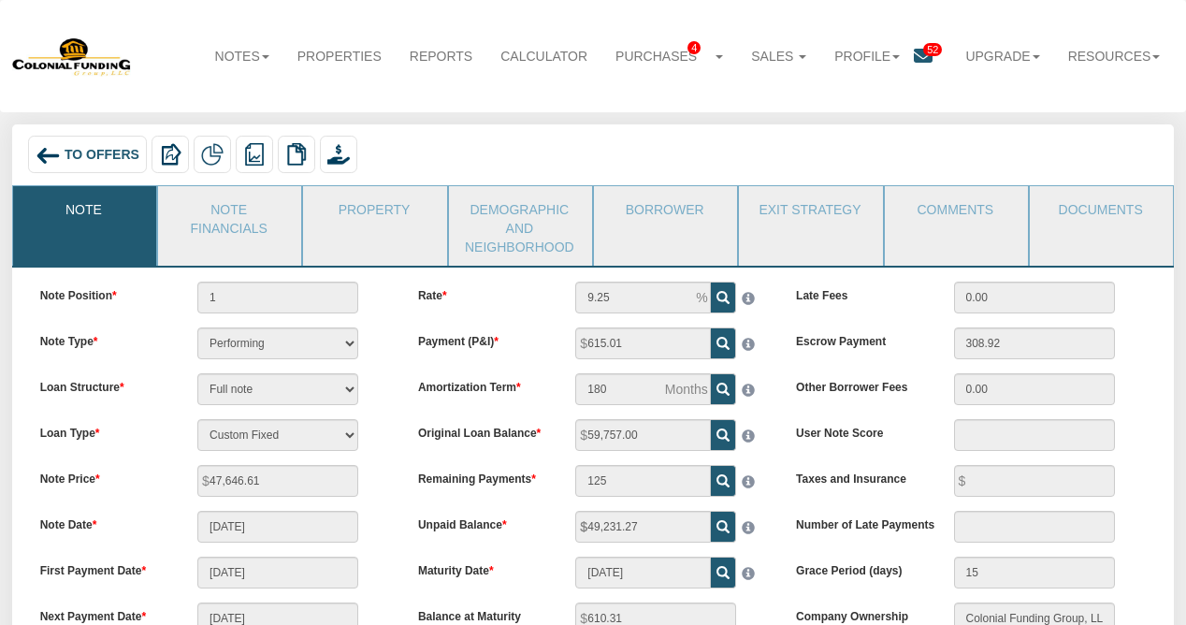
click at [91, 151] on span "To Offers" at bounding box center [102, 155] width 75 height 15
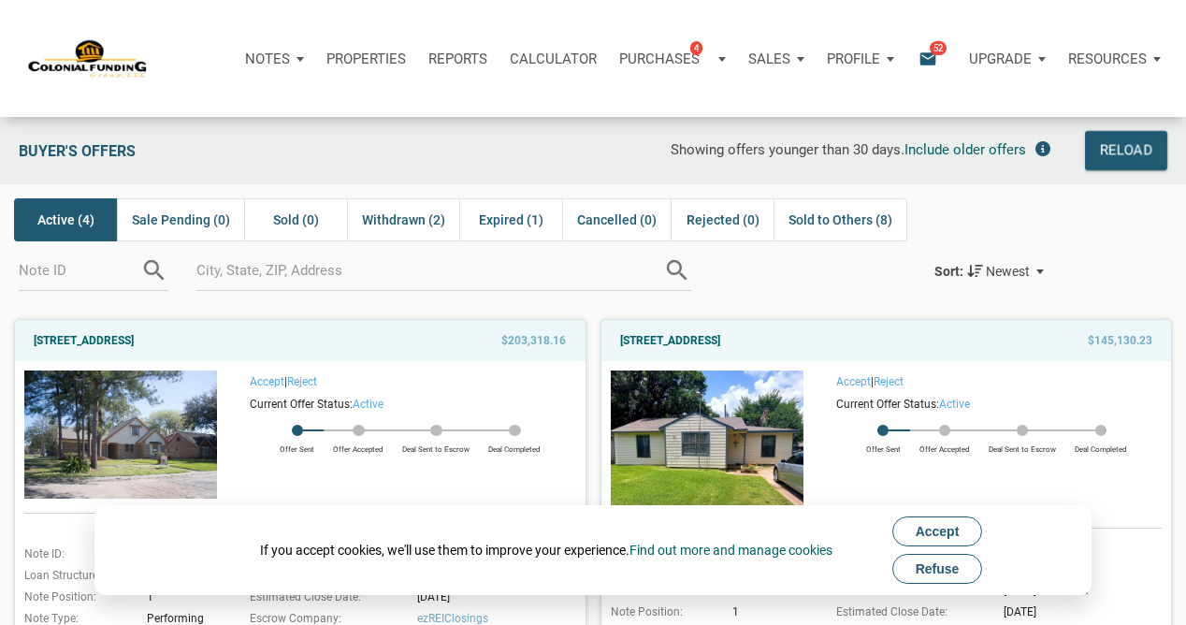
click at [960, 565] on span "Refuse" at bounding box center [938, 568] width 44 height 15
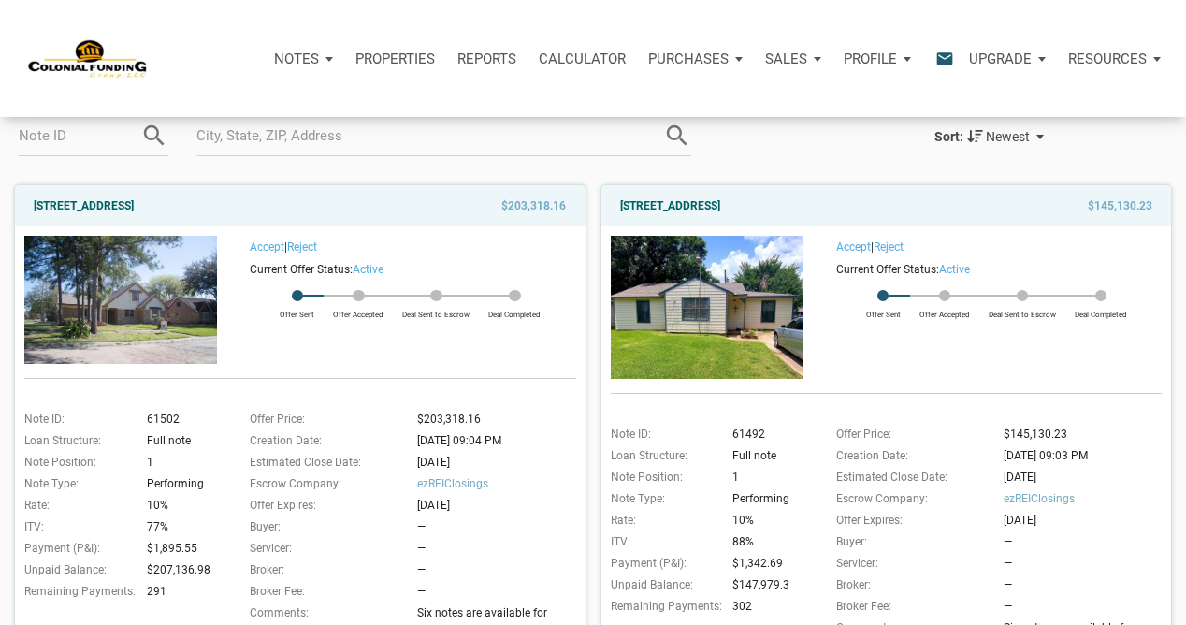
scroll to position [139, 0]
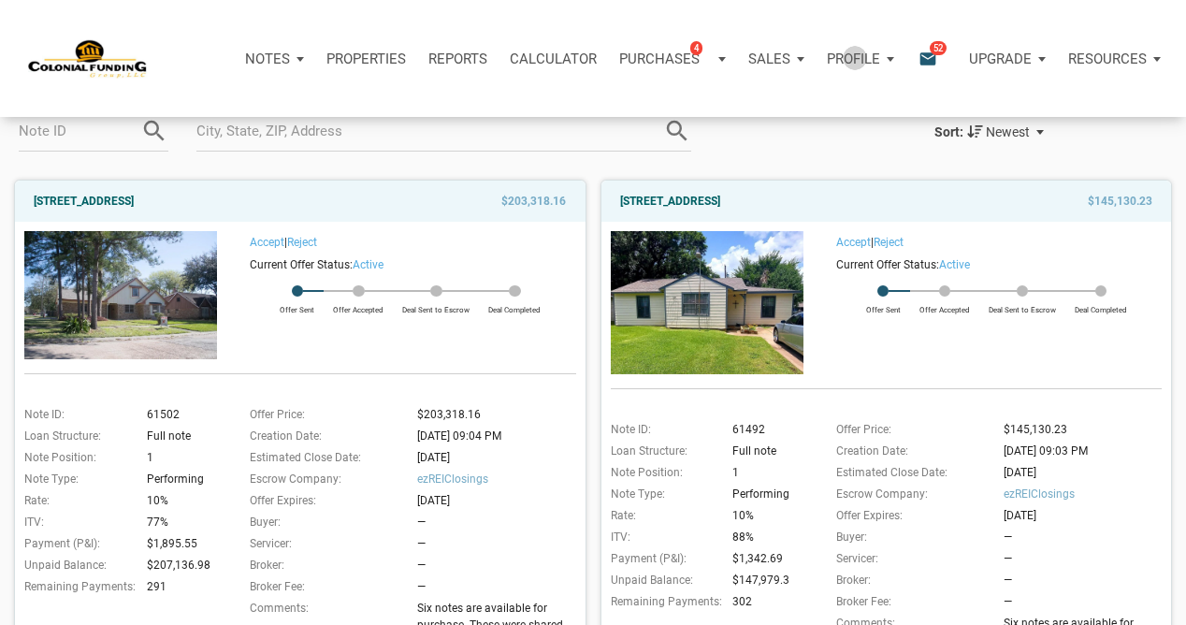
click at [851, 57] on p "Profile" at bounding box center [853, 59] width 53 height 17
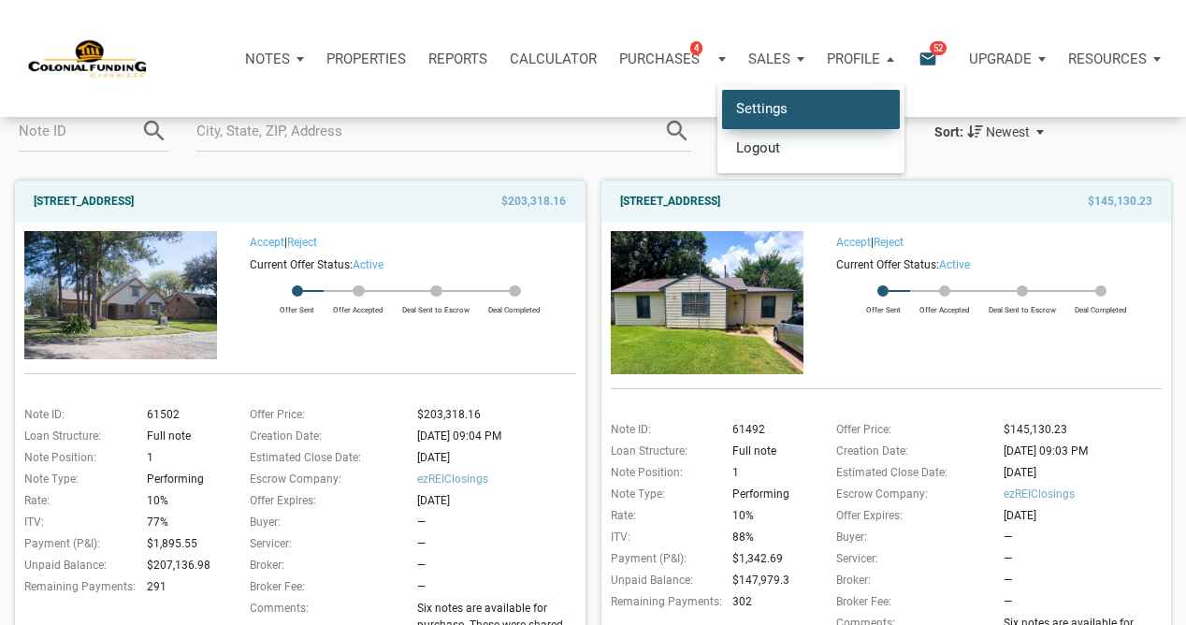
click at [759, 112] on link "Settings" at bounding box center [811, 109] width 178 height 38
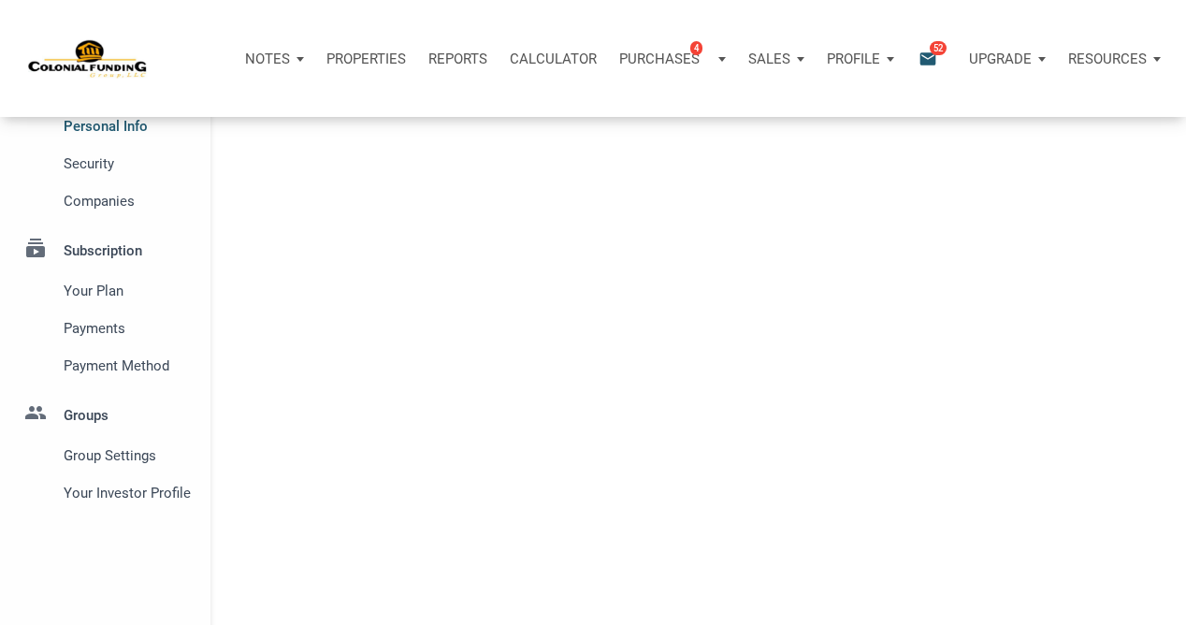
select select
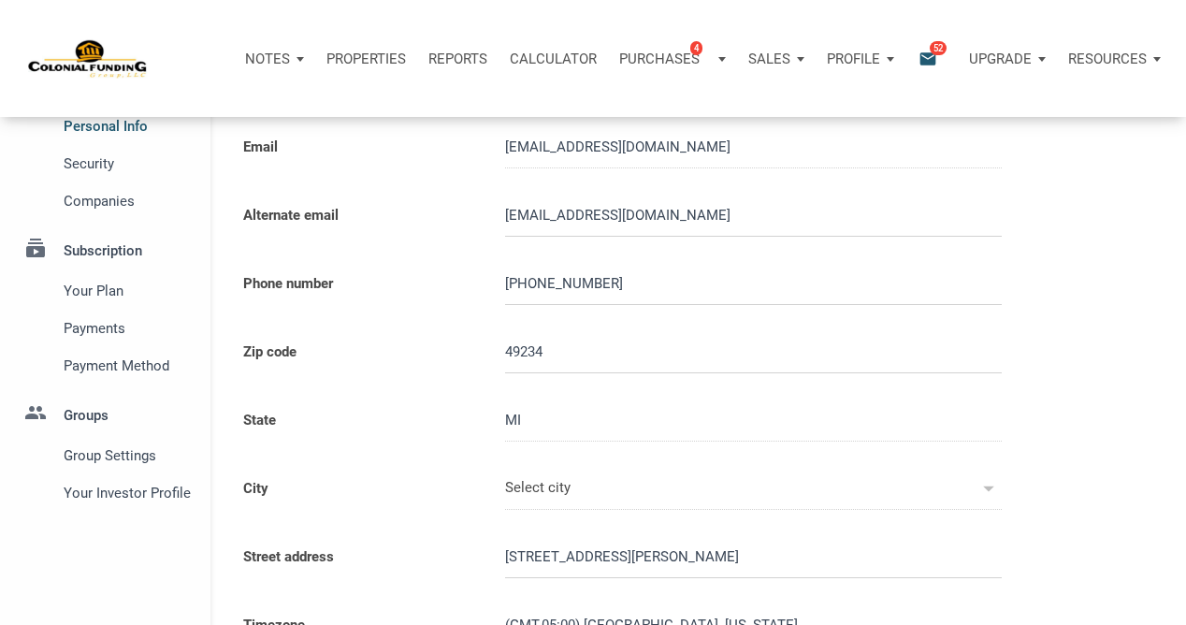
type input "CLARKLAKE"
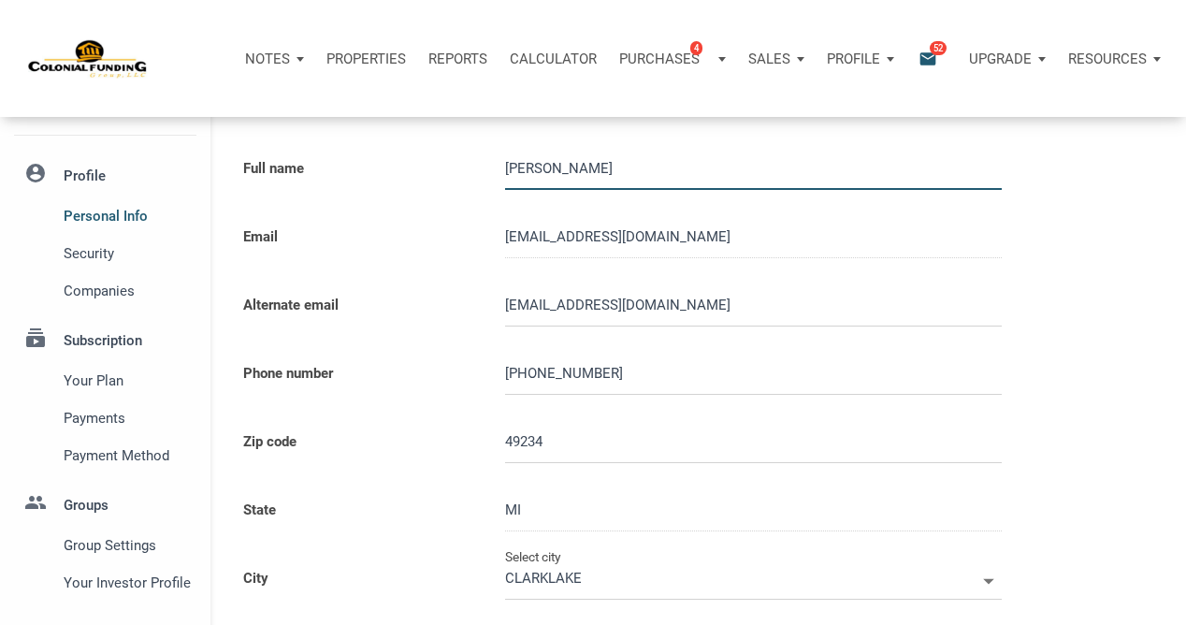
select select
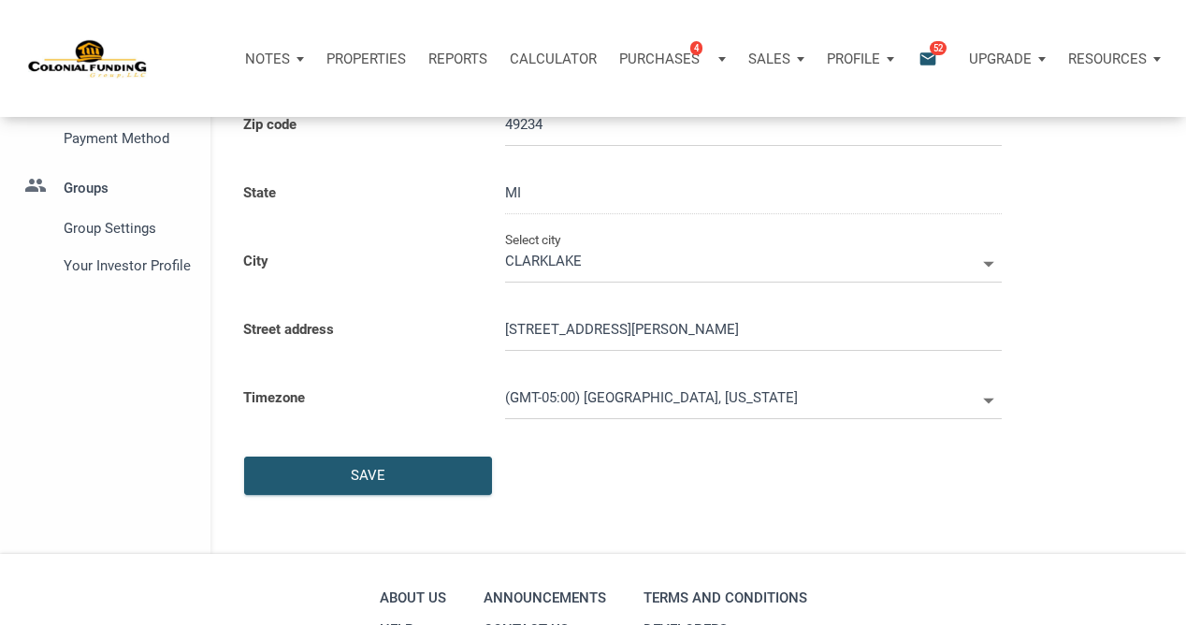
scroll to position [362, 0]
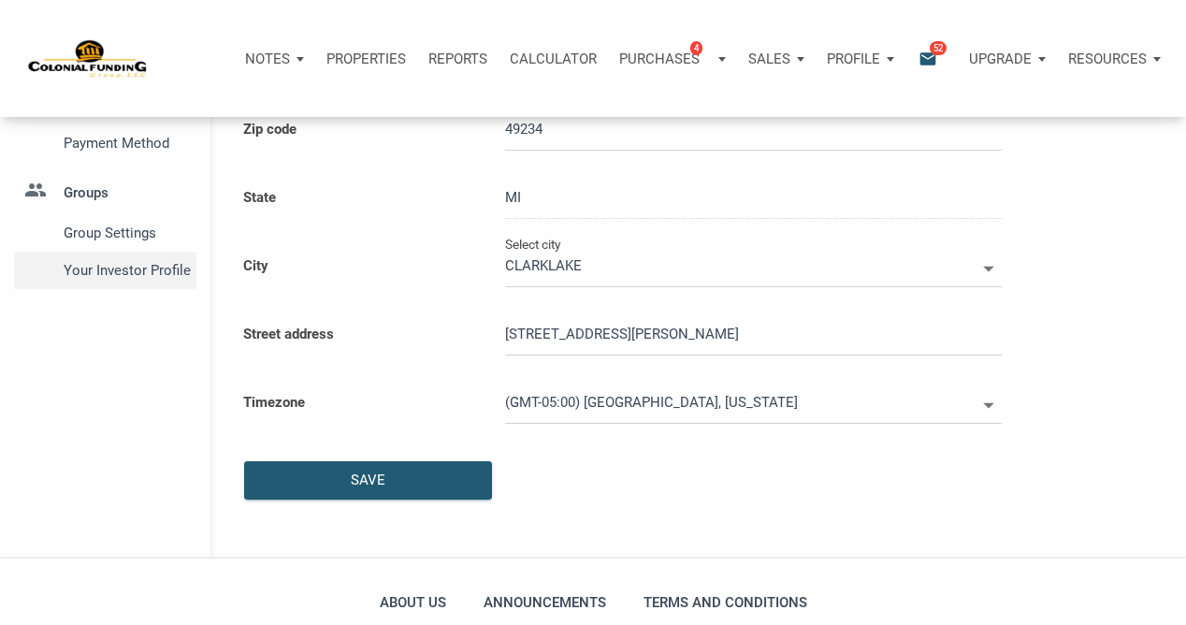
click at [150, 268] on span "Your Investor Profile" at bounding box center [126, 270] width 125 height 22
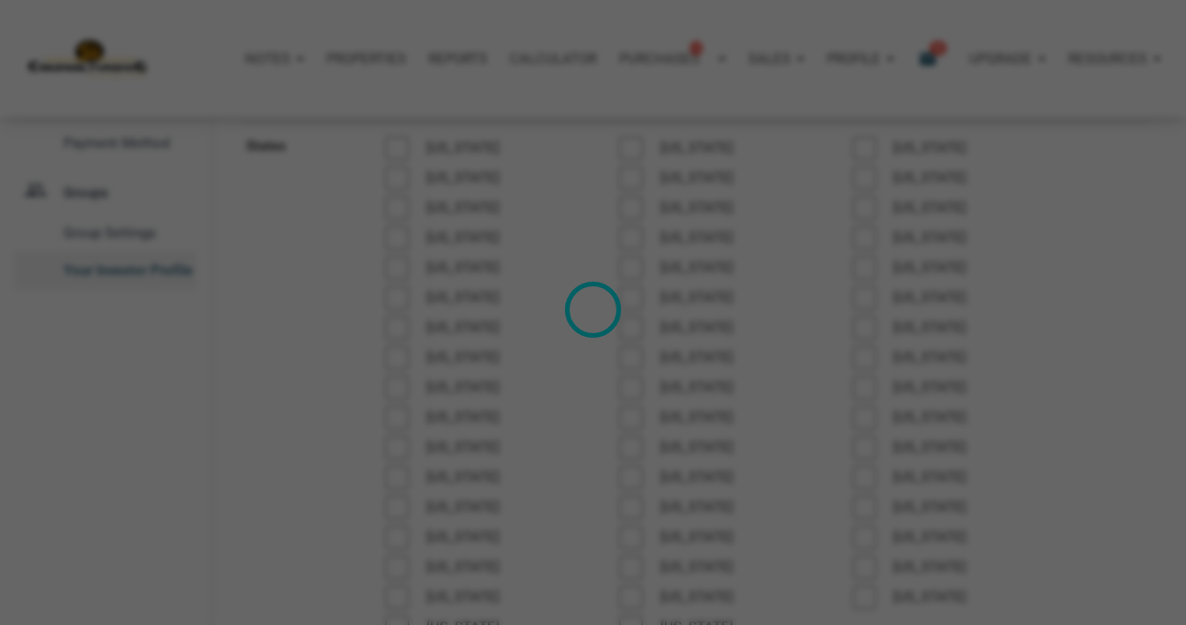
type input "Cash Flow - [DATE] Income"
select select
type input "$ 75,000"
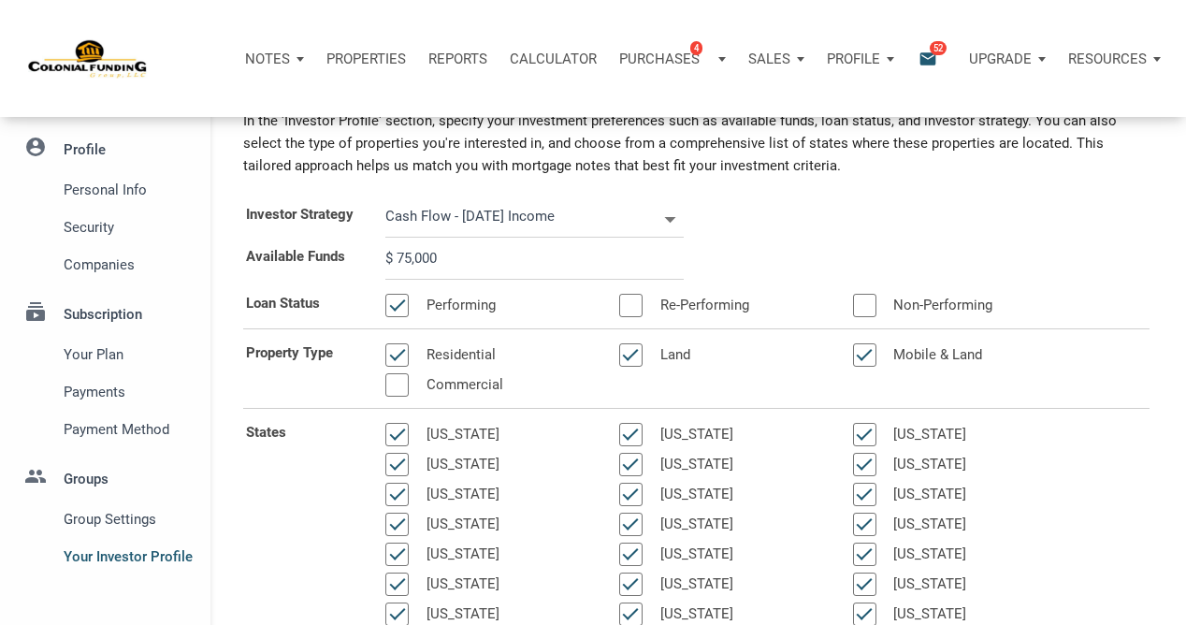
scroll to position [82, 0]
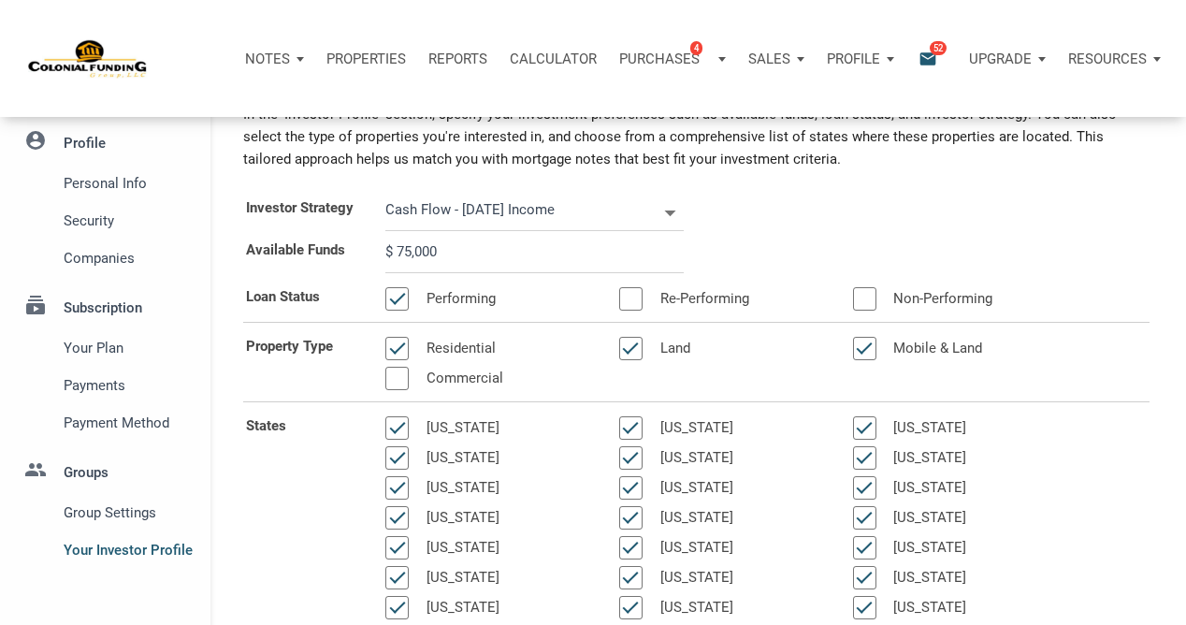
click at [674, 210] on icon at bounding box center [670, 213] width 11 height 6
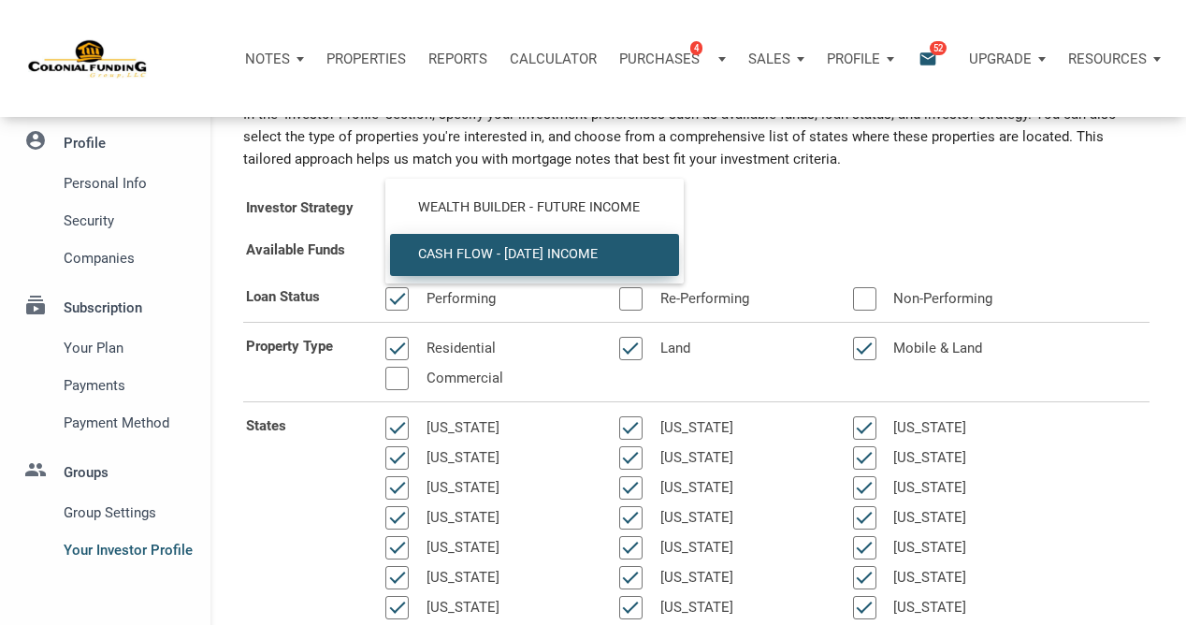
click at [738, 210] on div "Investor Strategy Cash Flow - [DATE] Income Cash Flow - [DATE] Income" at bounding box center [696, 210] width 935 height 42
select select
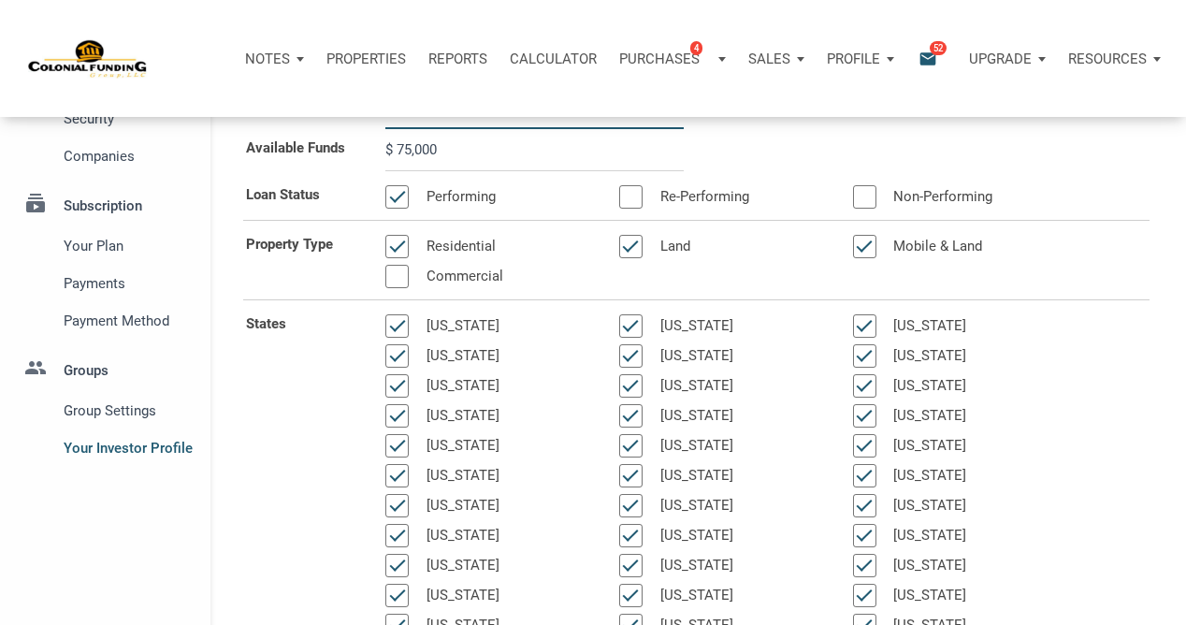
scroll to position [185, 0]
click at [842, 56] on p "Profile" at bounding box center [853, 59] width 53 height 17
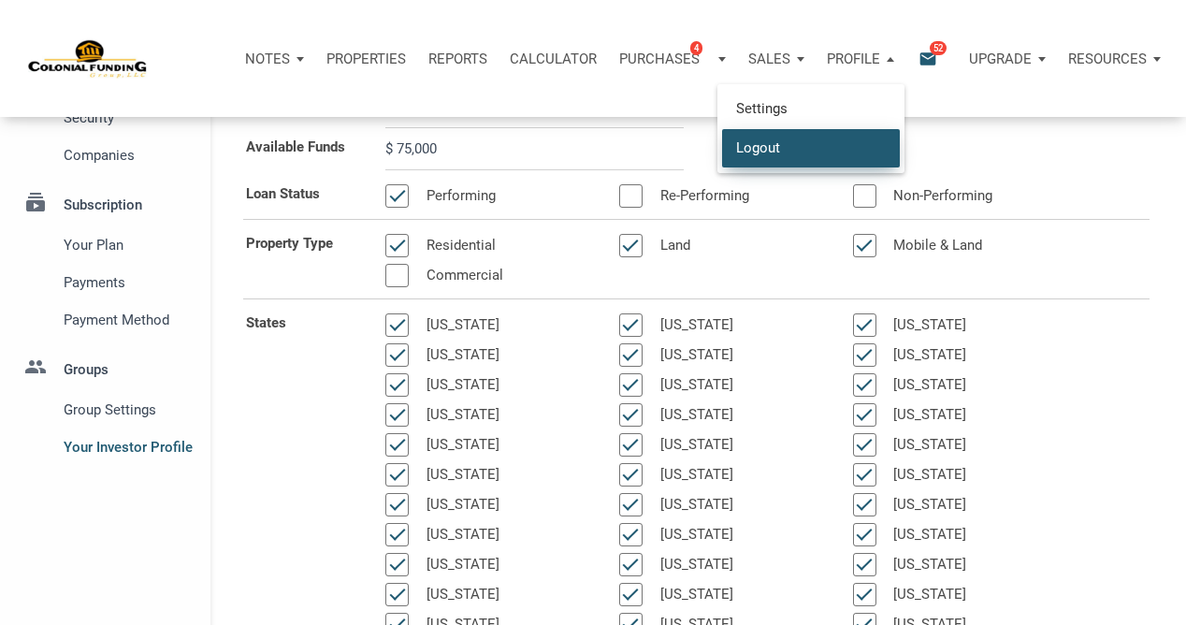
click at [760, 144] on link "Logout" at bounding box center [811, 147] width 178 height 38
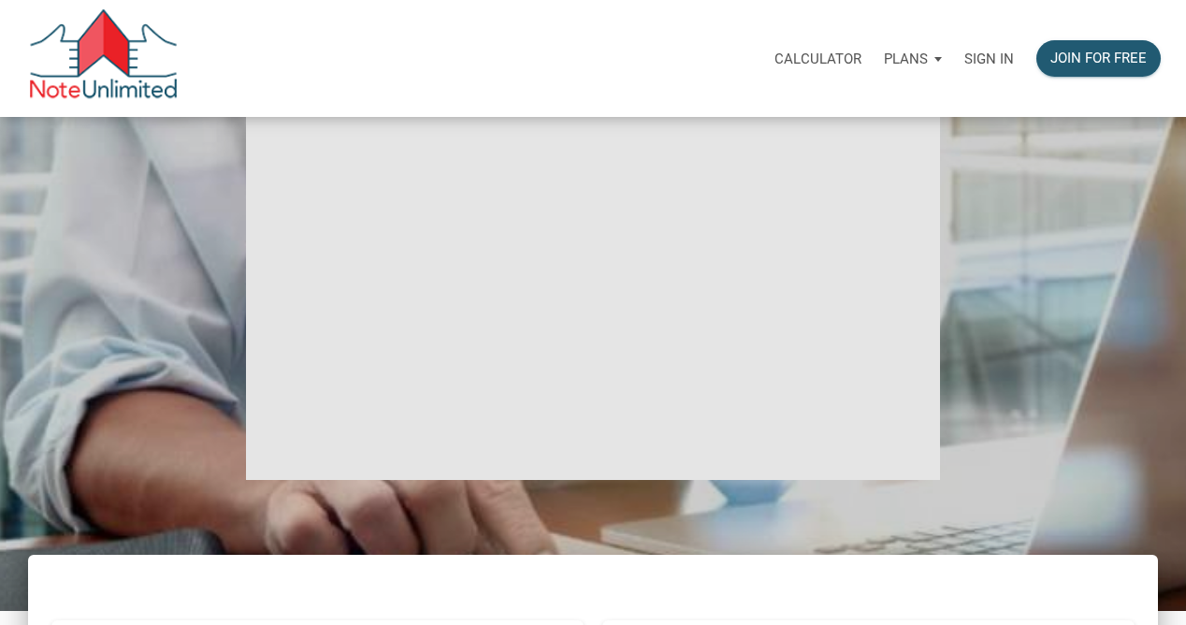
select select
type input "Introduction to new features"
select select
